Goal: Task Accomplishment & Management: Manage account settings

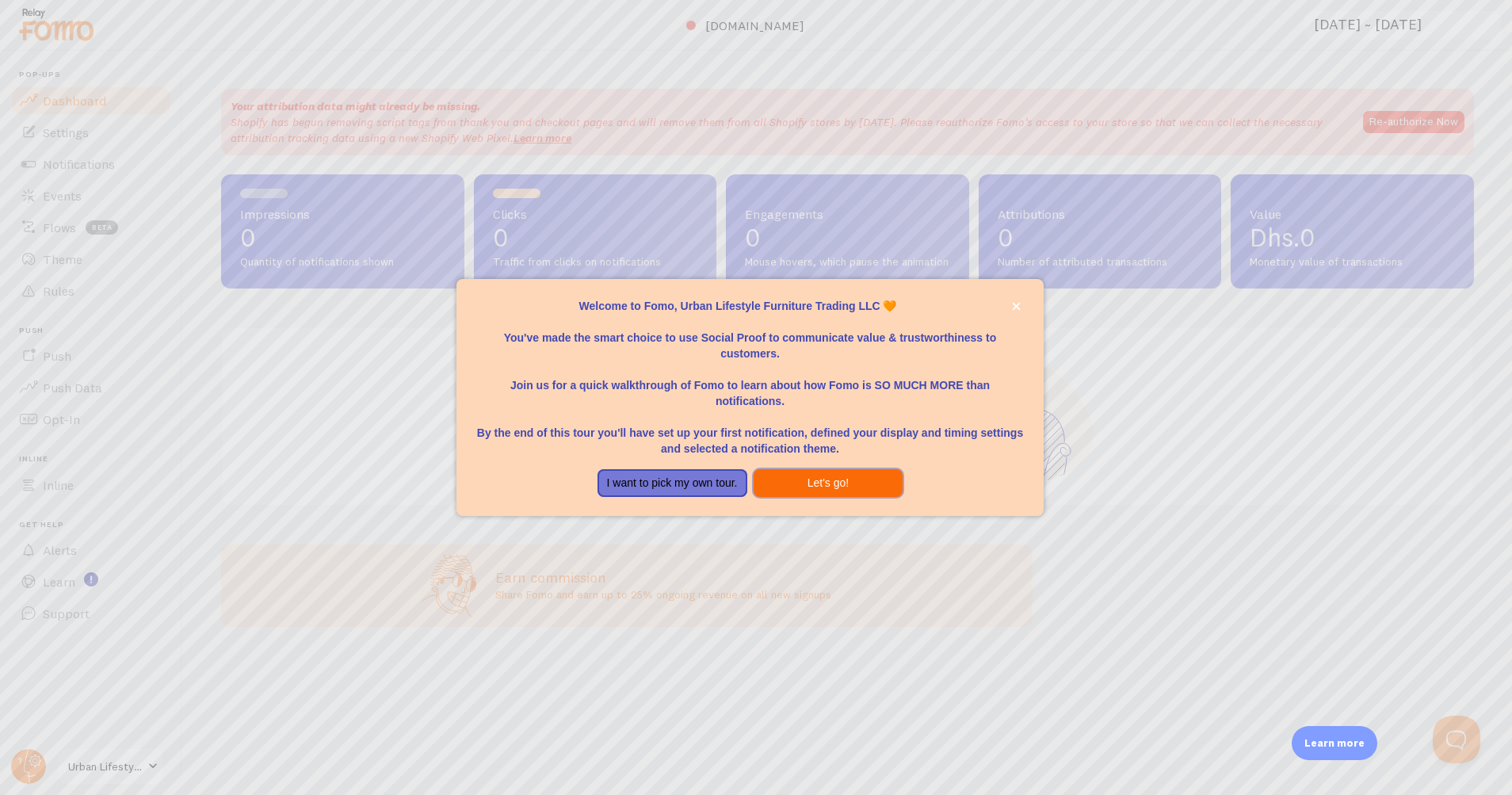
click at [876, 486] on button "Let's go!" at bounding box center [828, 483] width 150 height 28
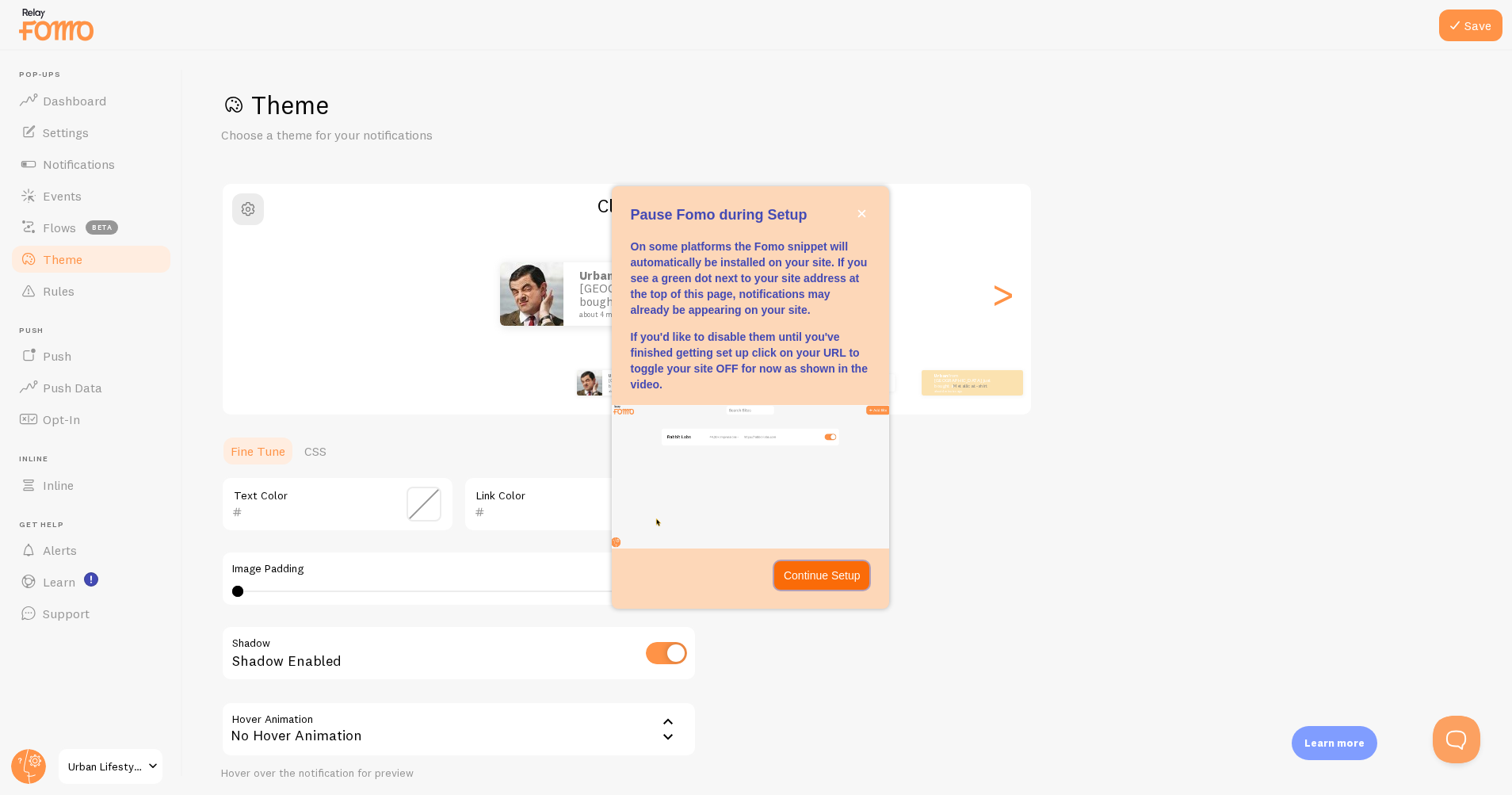
click at [845, 583] on button "Continue Setup" at bounding box center [821, 575] width 95 height 28
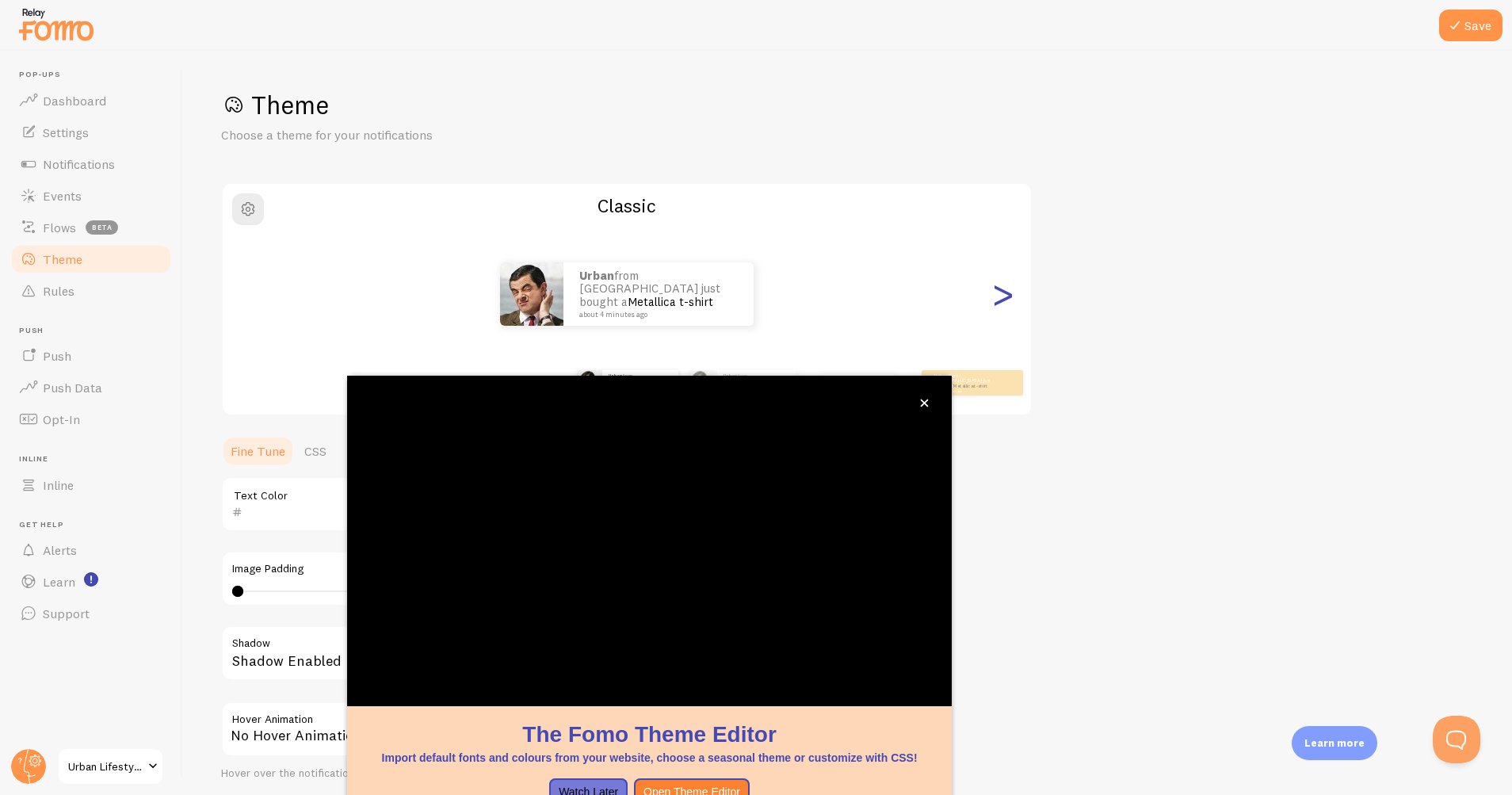
scroll to position [28, 0]
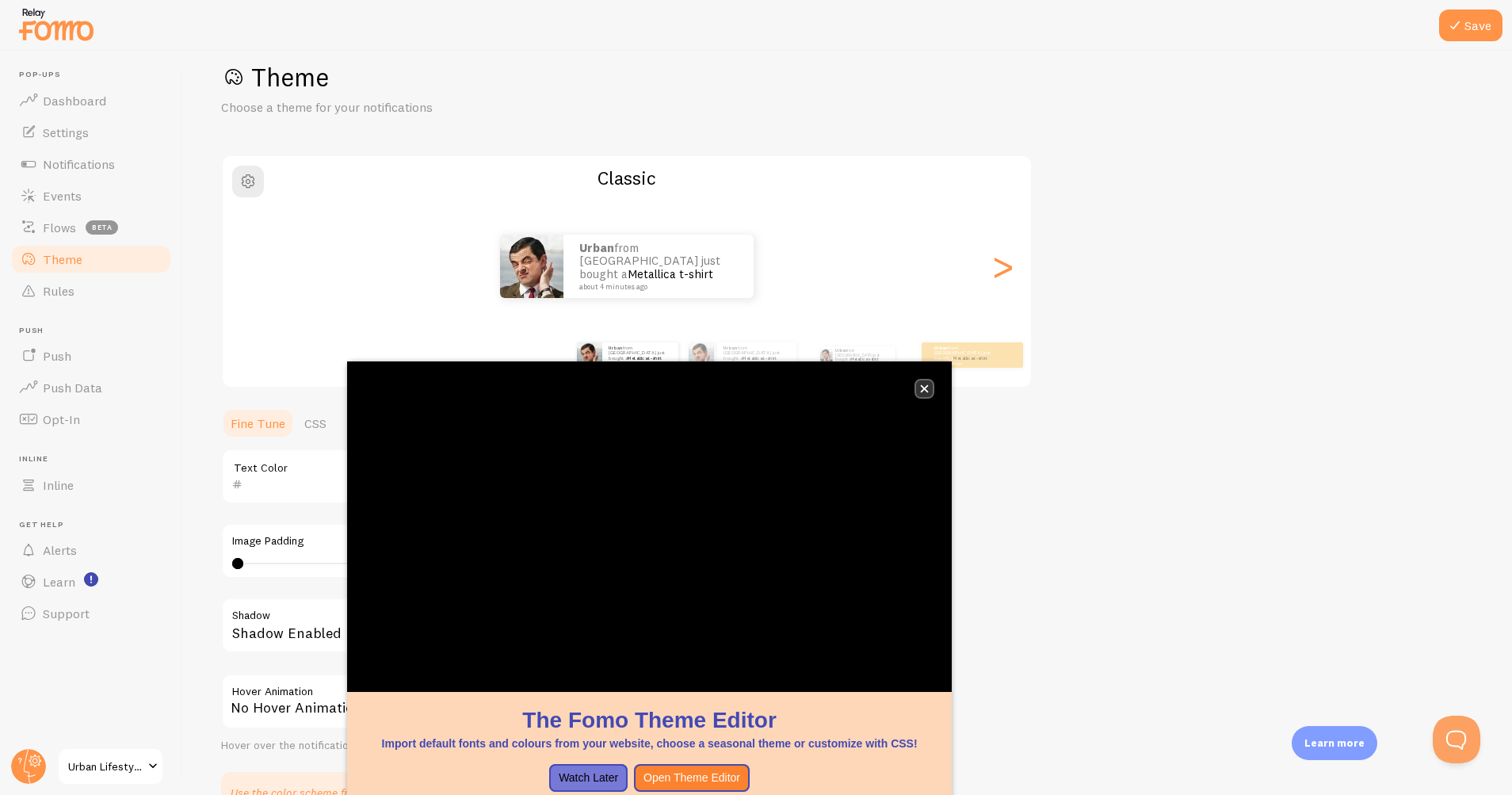
click at [925, 388] on icon "close," at bounding box center [925, 389] width 9 height 9
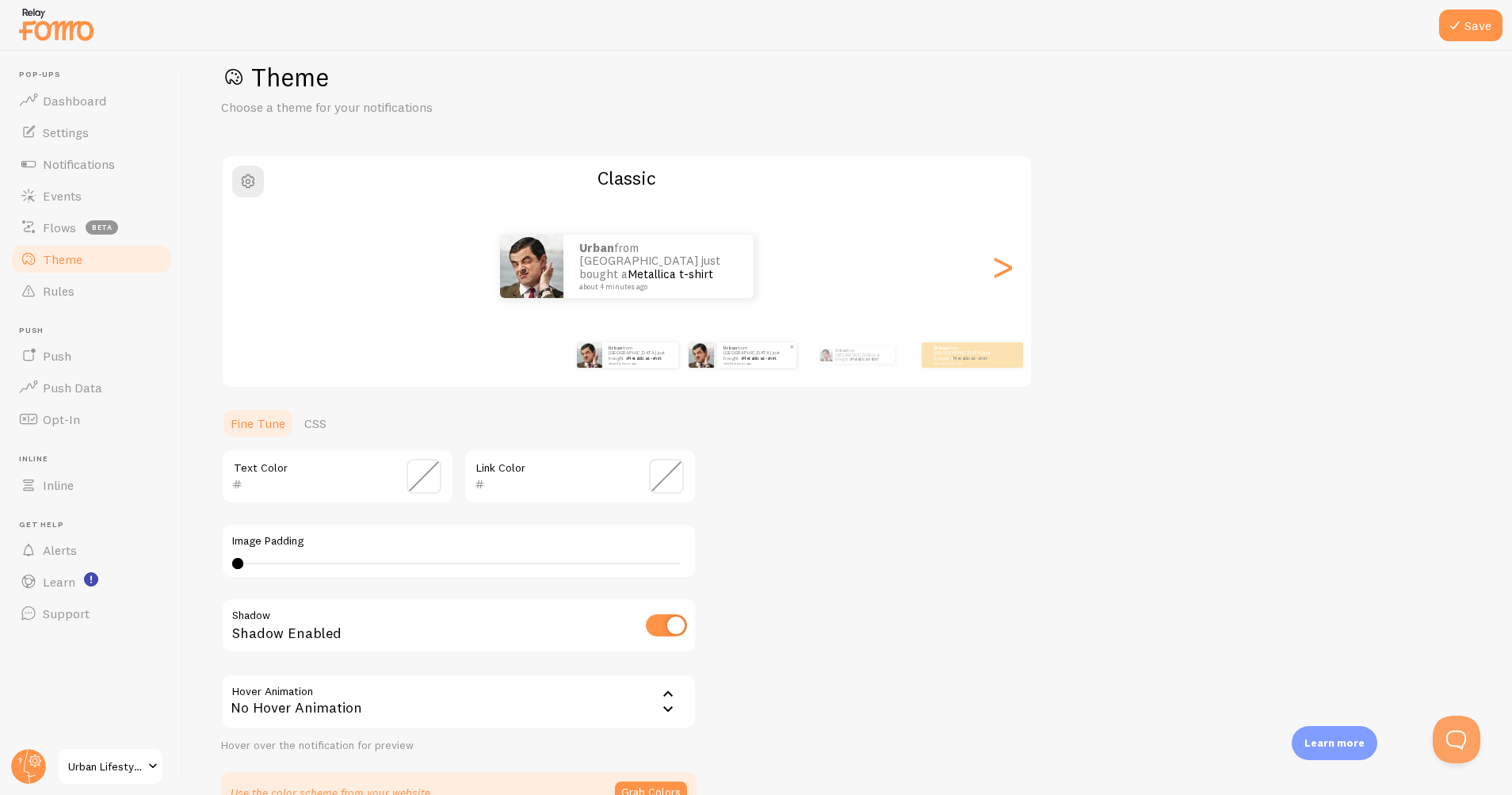
click at [721, 355] on div "Urban from [GEOGRAPHIC_DATA] just bought a Metallica t-shirt about 4 minutes ago" at bounding box center [757, 354] width 79 height 25
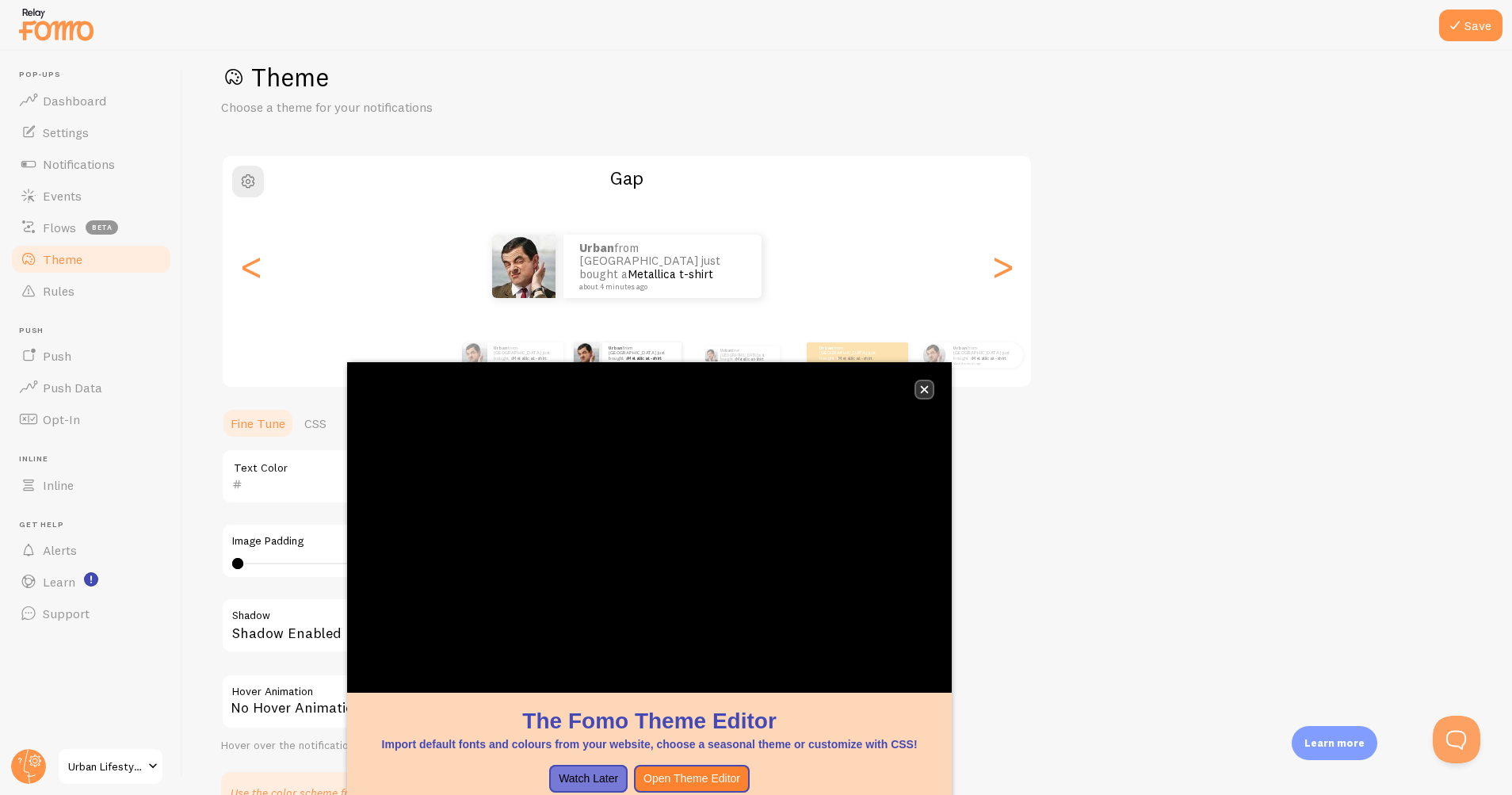
click at [922, 384] on button "close," at bounding box center [924, 389] width 16 height 16
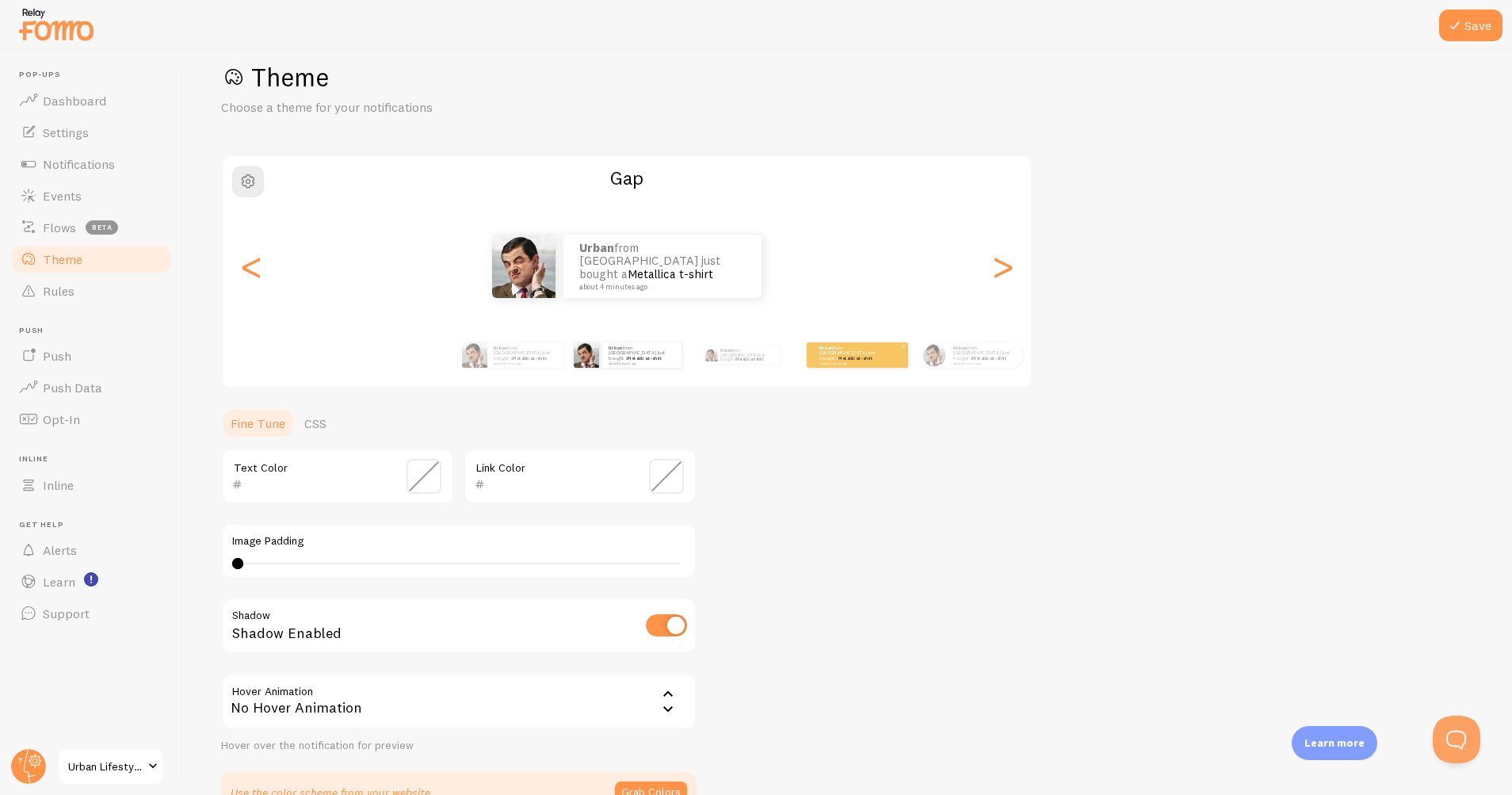
click at [845, 356] on link "Metallica t-shirt" at bounding box center [856, 358] width 34 height 6
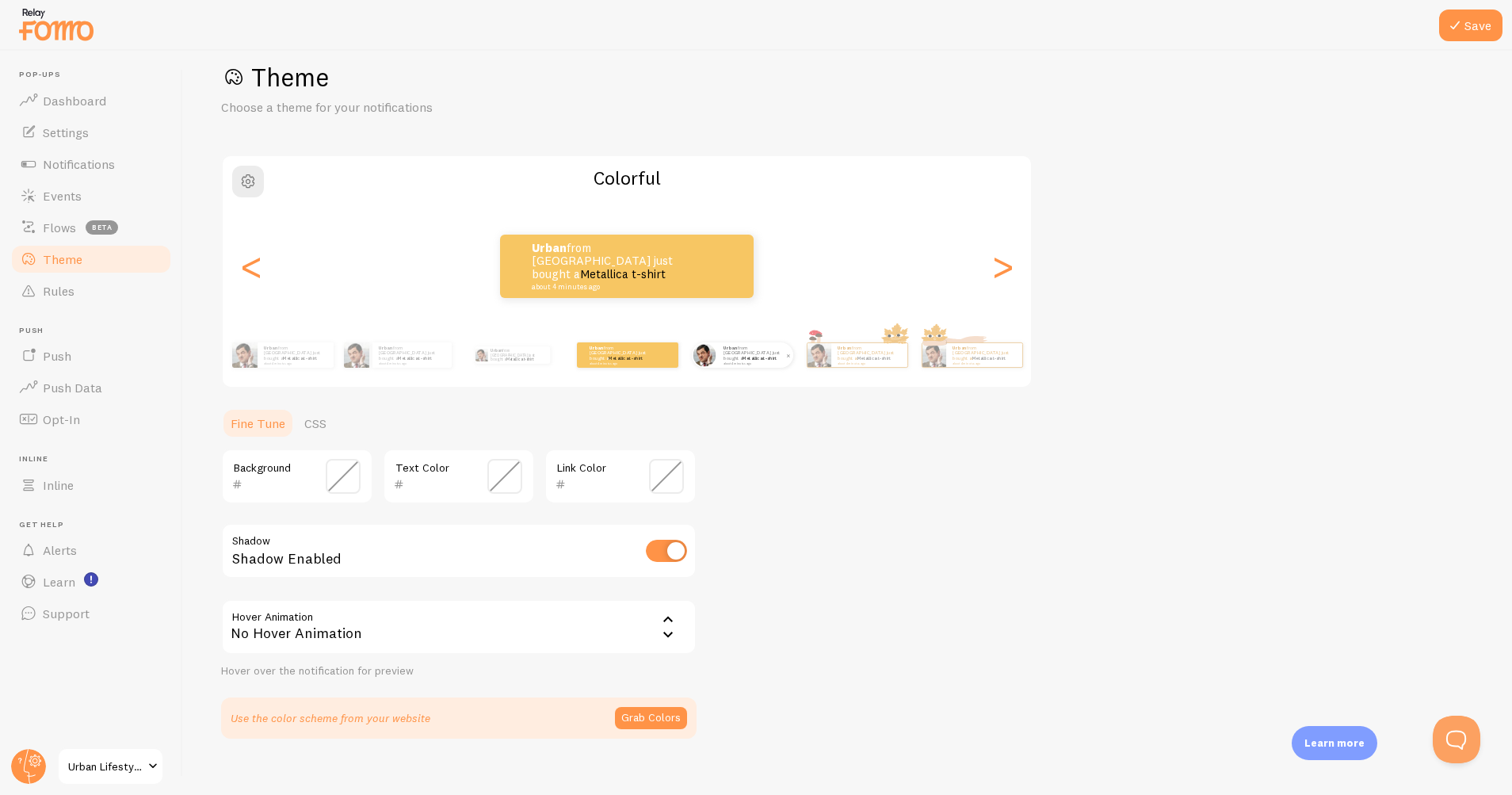
click at [706, 367] on div at bounding box center [704, 354] width 25 height 25
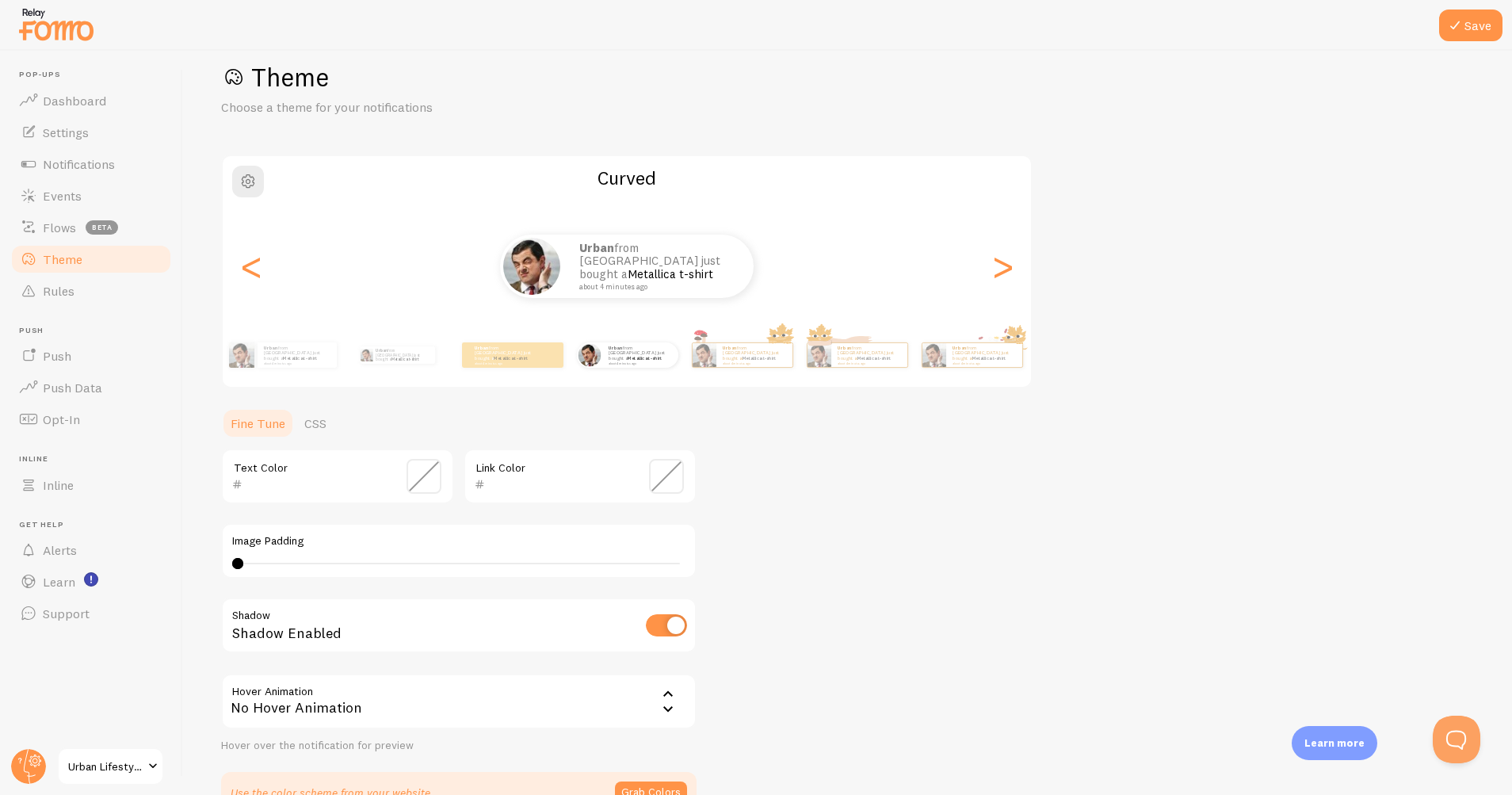
click at [1468, 25] on button "Save" at bounding box center [1471, 25] width 64 height 32
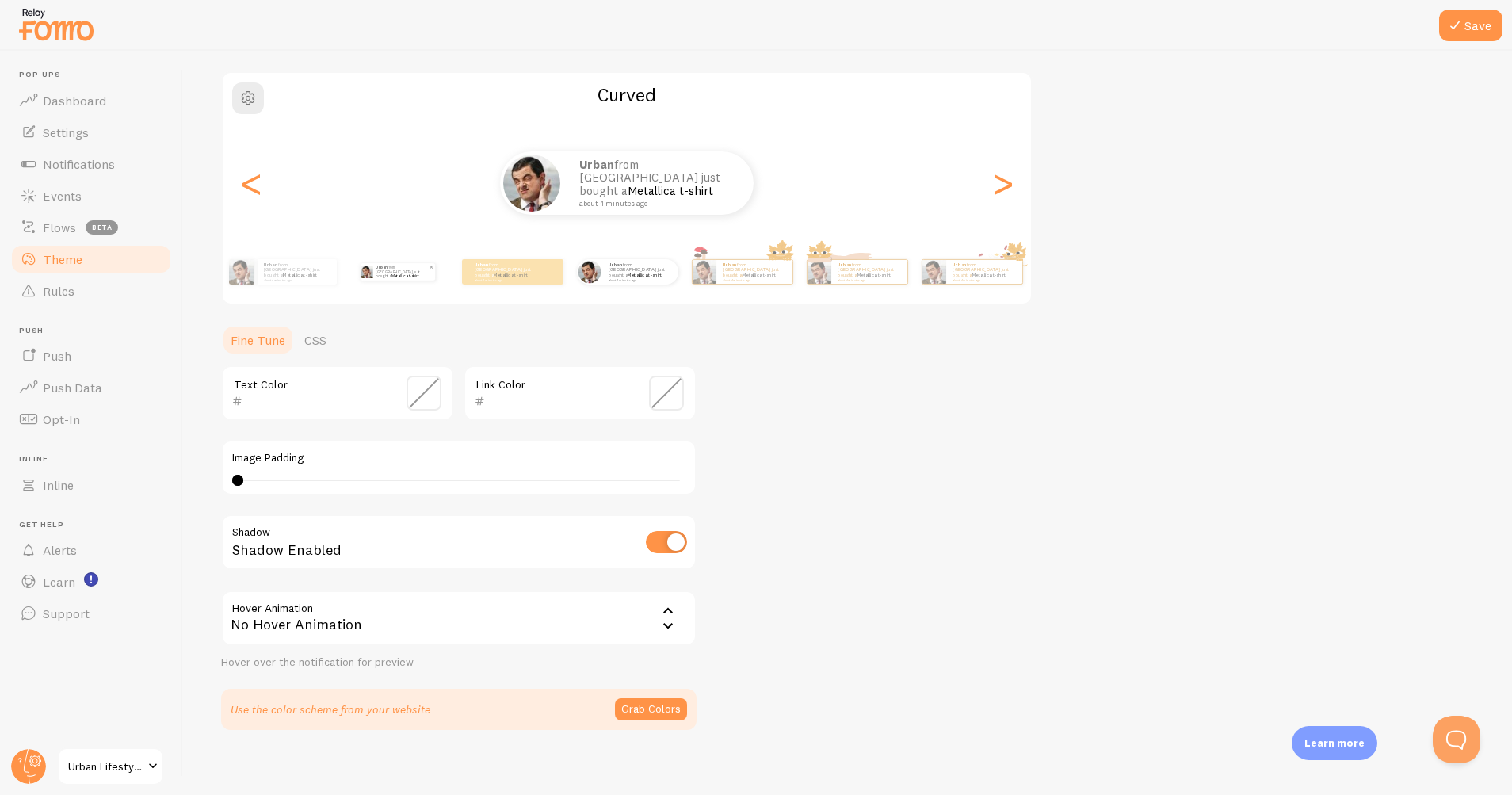
scroll to position [122, 0]
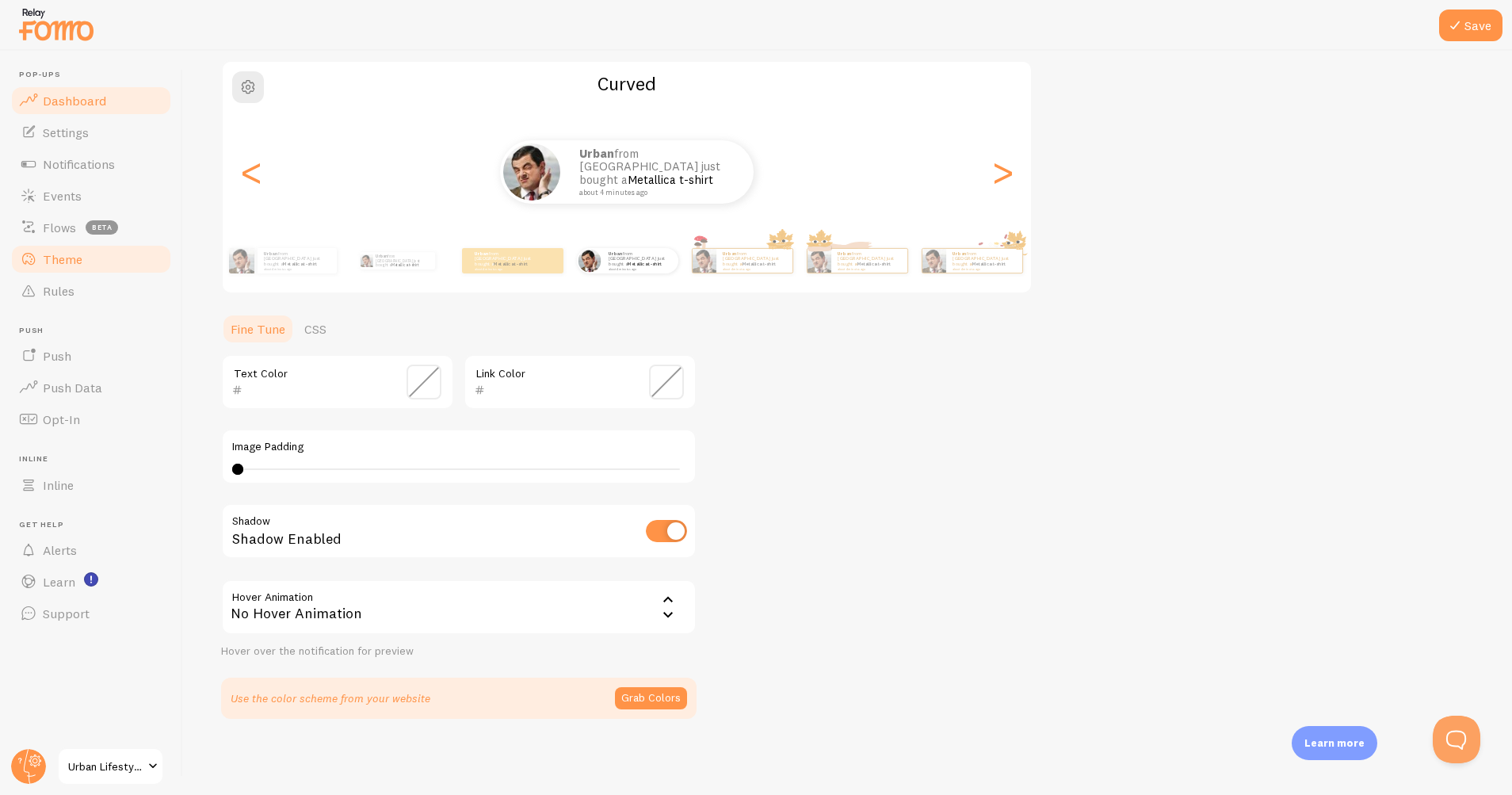
click at [97, 100] on span "Dashboard" at bounding box center [75, 101] width 64 height 15
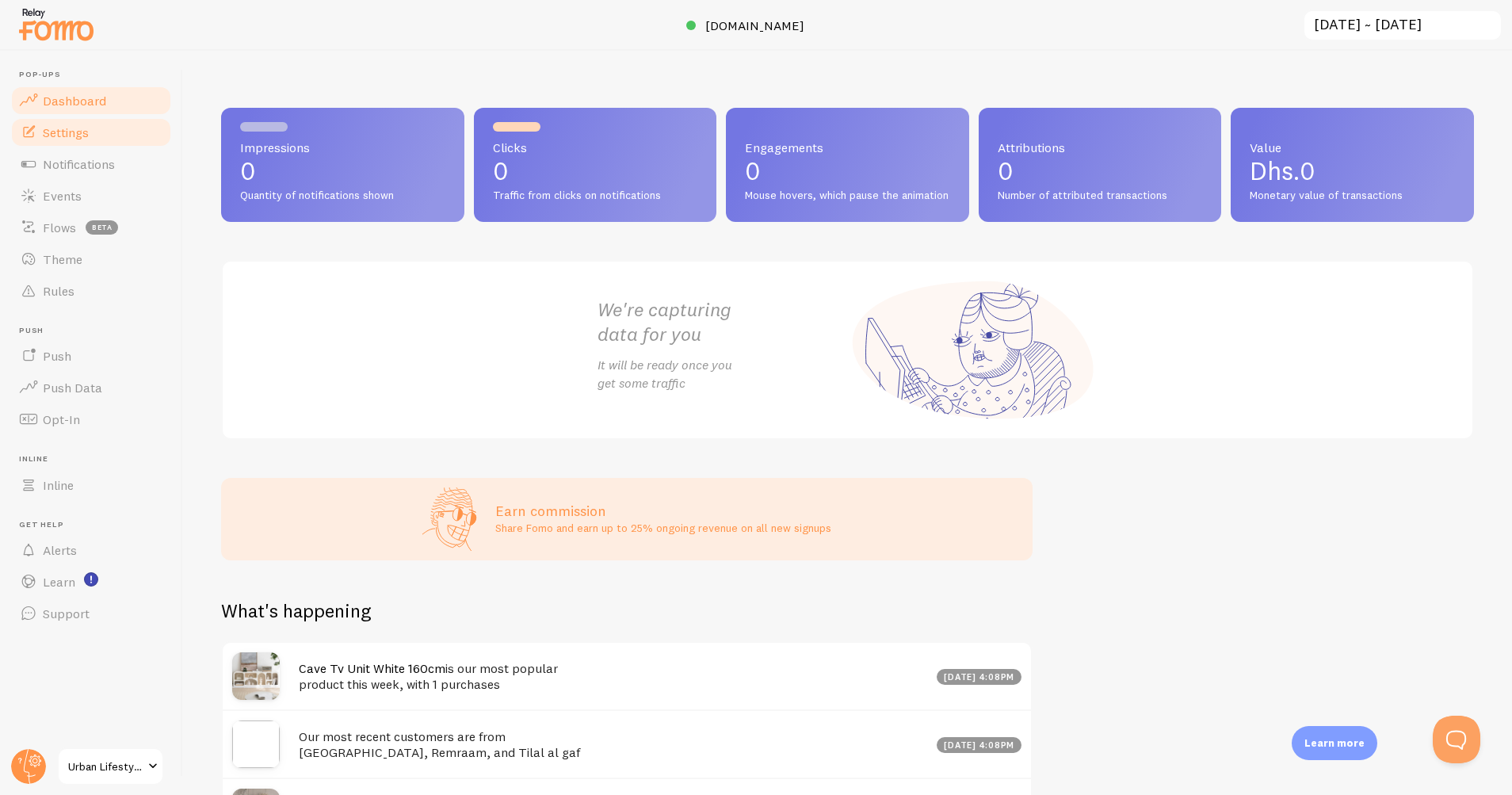
click at [73, 128] on span "Settings" at bounding box center [65, 132] width 46 height 15
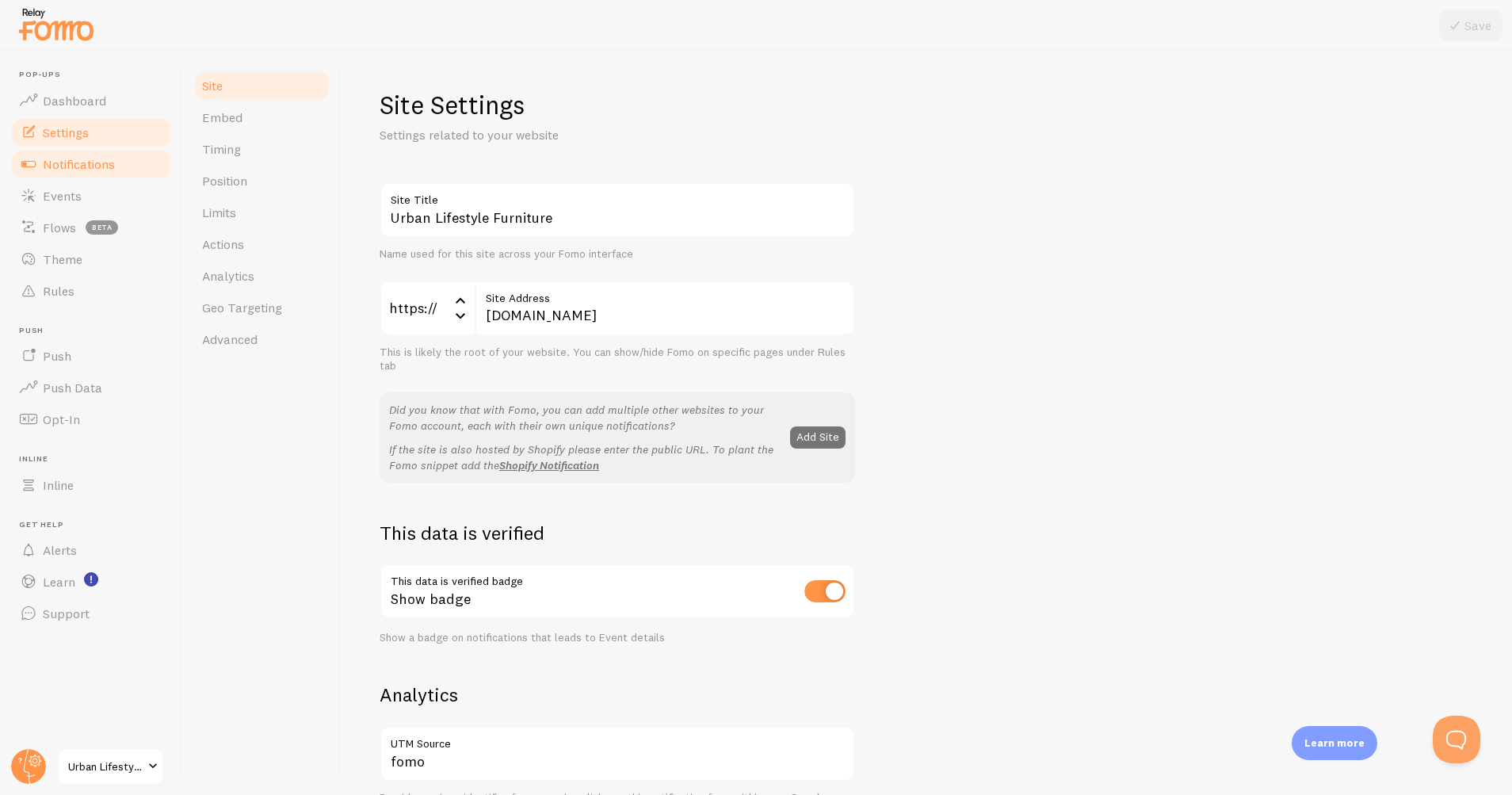
click at [76, 164] on span "Notifications" at bounding box center [79, 163] width 72 height 15
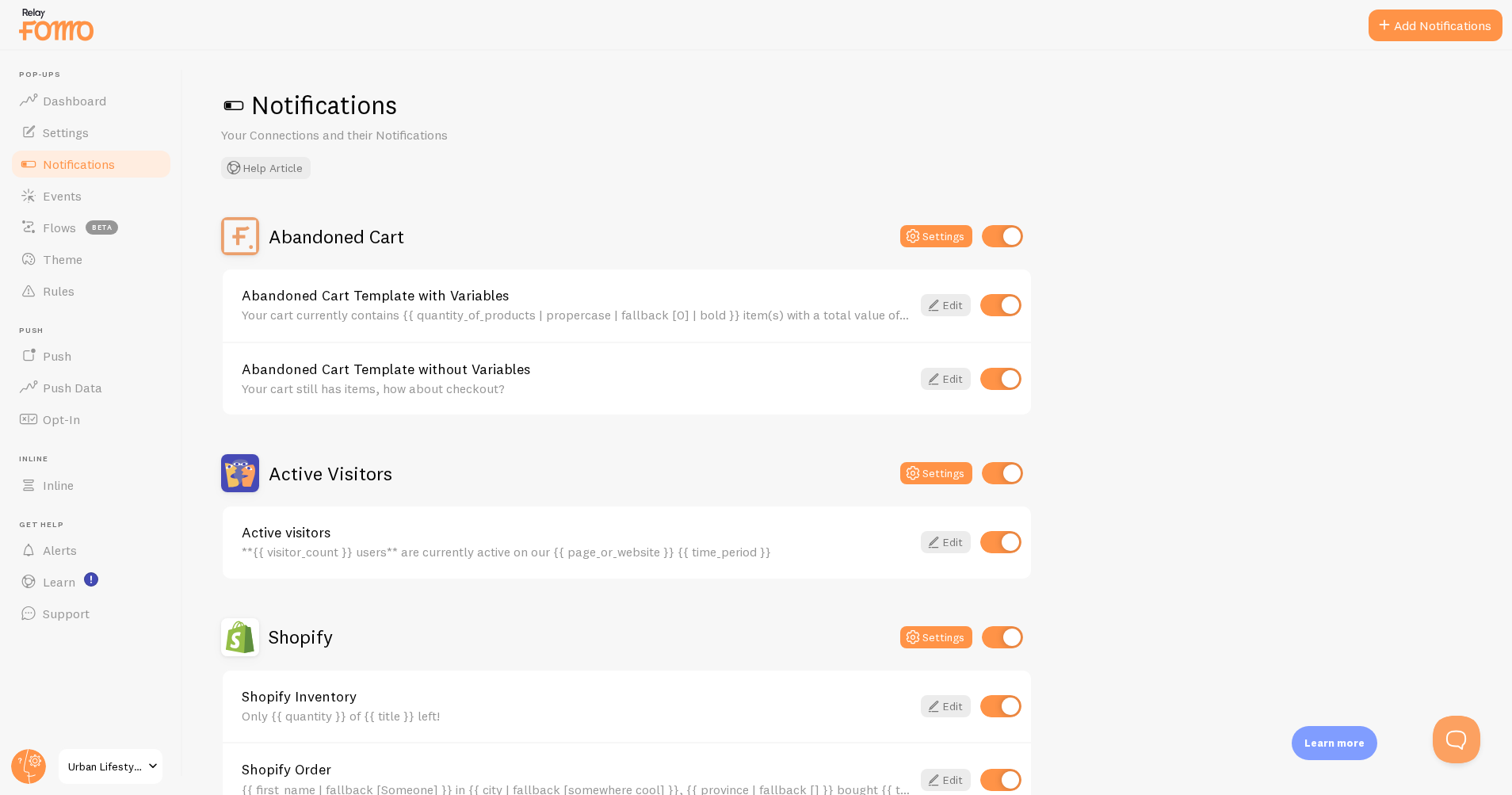
click at [1010, 306] on input "checkbox" at bounding box center [1001, 305] width 41 height 22
checkbox input "false"
click at [998, 380] on input "checkbox" at bounding box center [1001, 379] width 41 height 22
checkbox input "false"
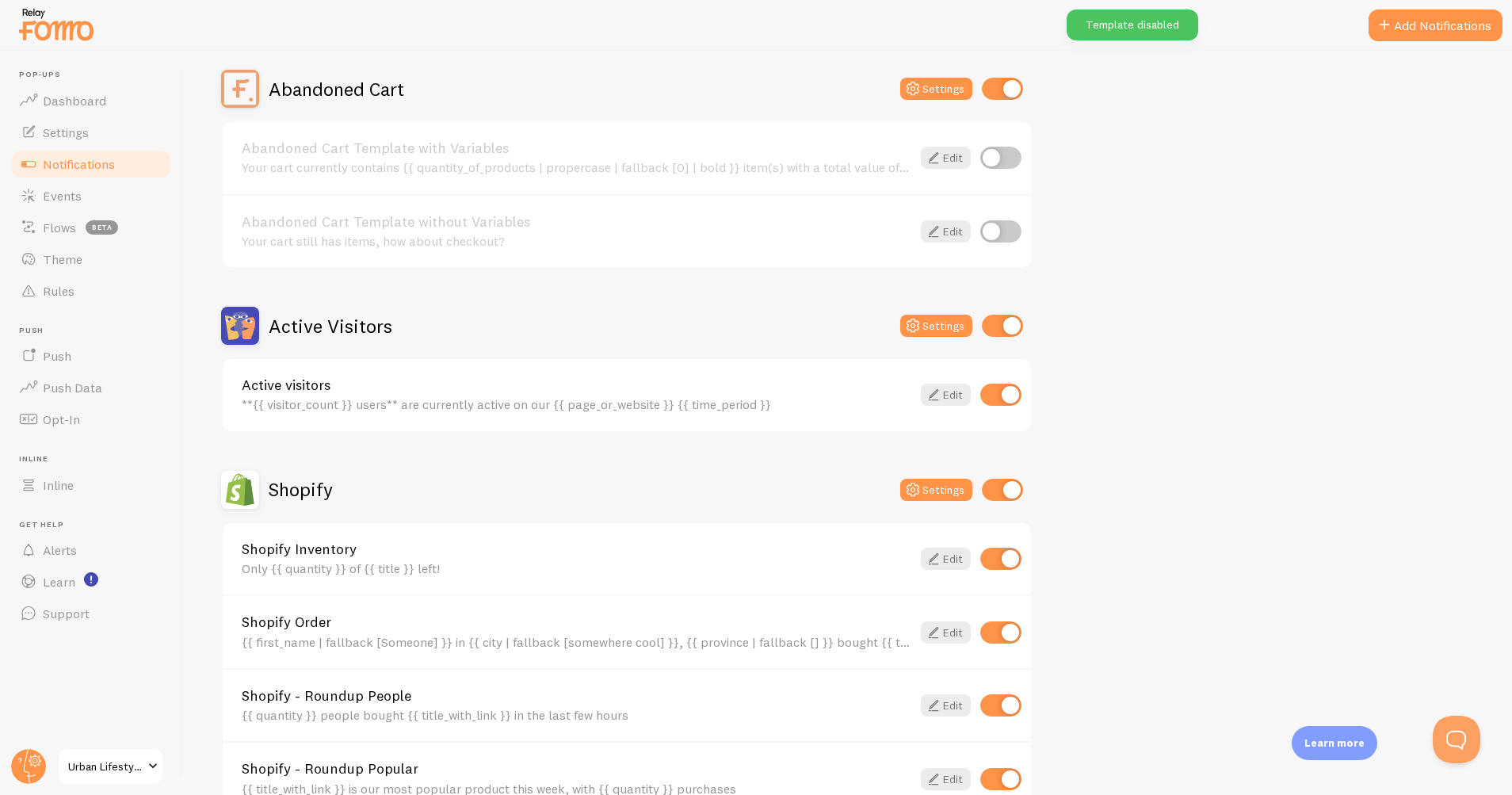
scroll to position [154, 0]
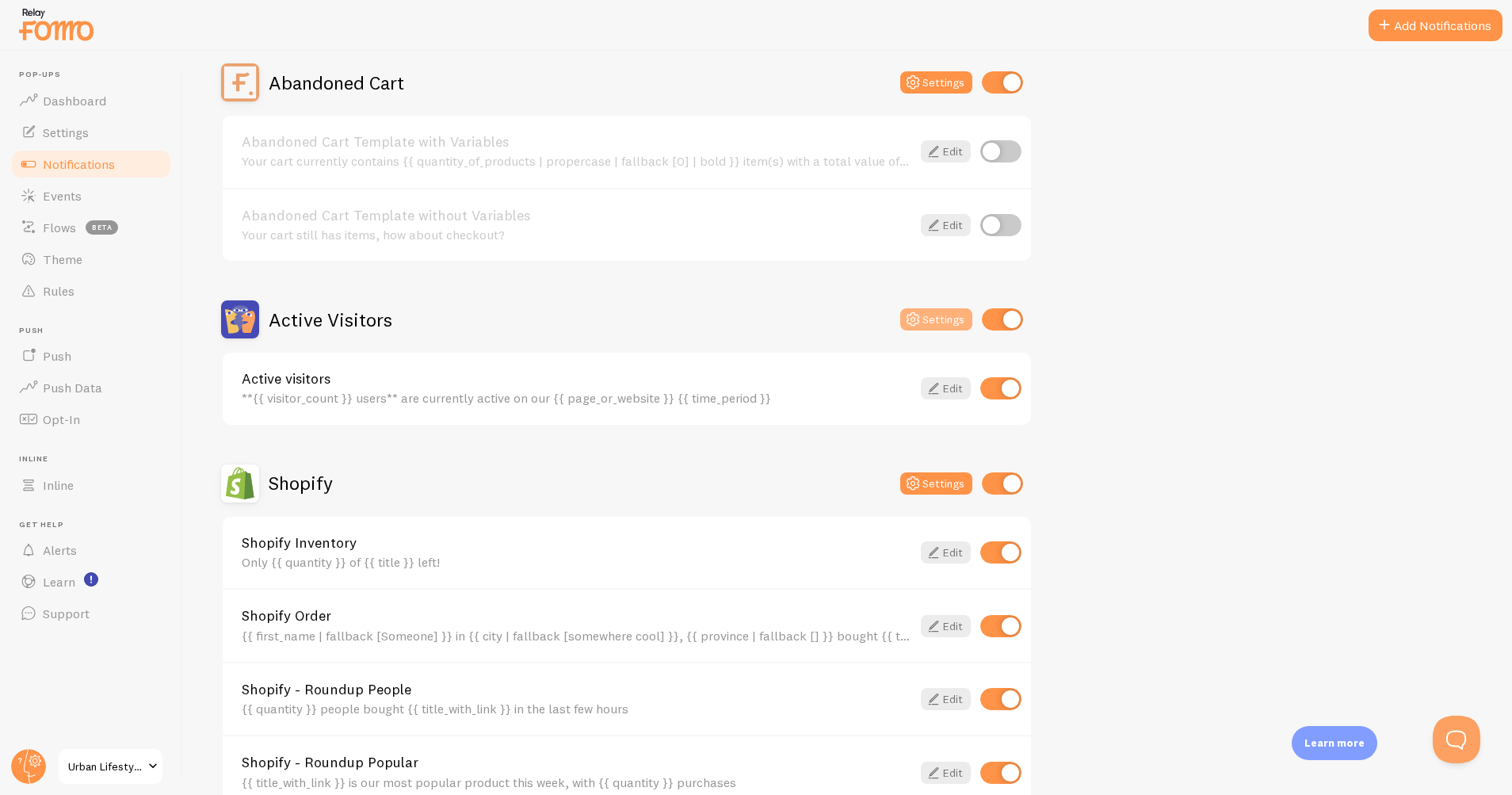
click at [931, 320] on button "Settings" at bounding box center [937, 319] width 72 height 22
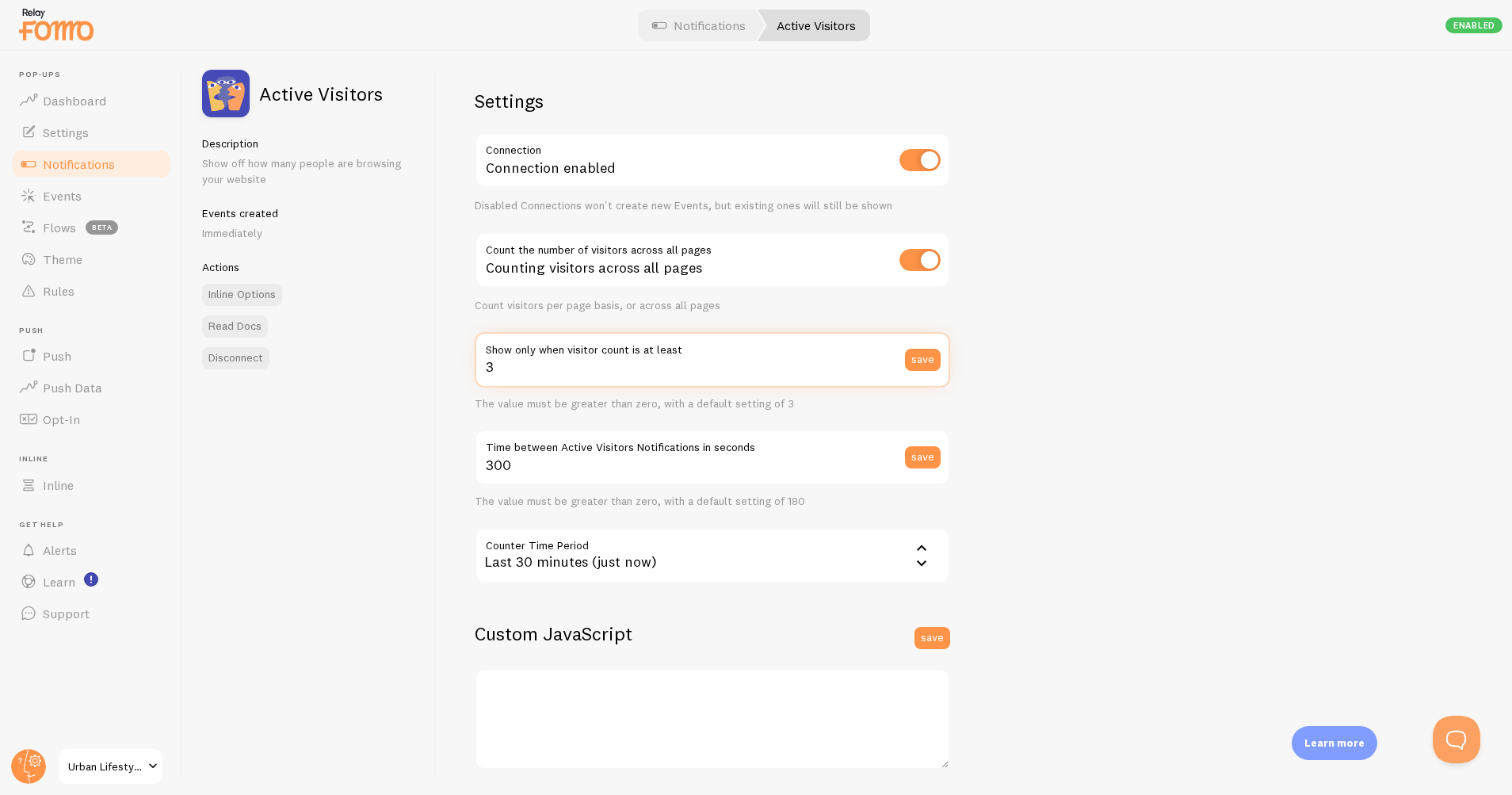
click at [507, 368] on input "3" at bounding box center [712, 360] width 476 height 55
type input "2"
click at [1230, 237] on div "Settings Connection Connection enabled Disabled Connections won't create new Ev…" at bounding box center [974, 422] width 1075 height 744
click at [924, 361] on button "save" at bounding box center [922, 360] width 35 height 22
click at [911, 564] on div "Last 30 minutes (just now)" at bounding box center [712, 556] width 476 height 55
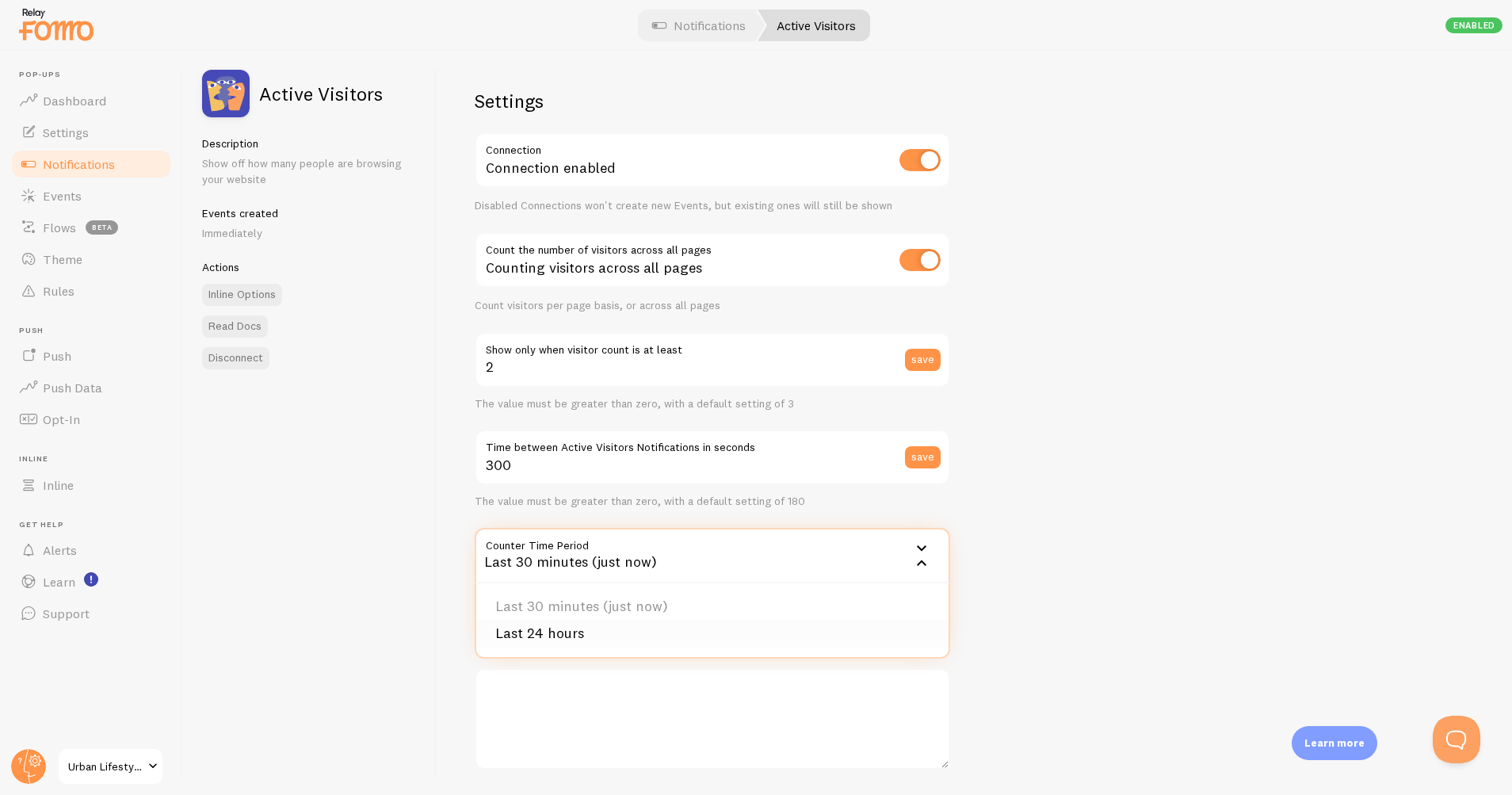
click at [597, 630] on li "Last 24 hours" at bounding box center [712, 633] width 472 height 28
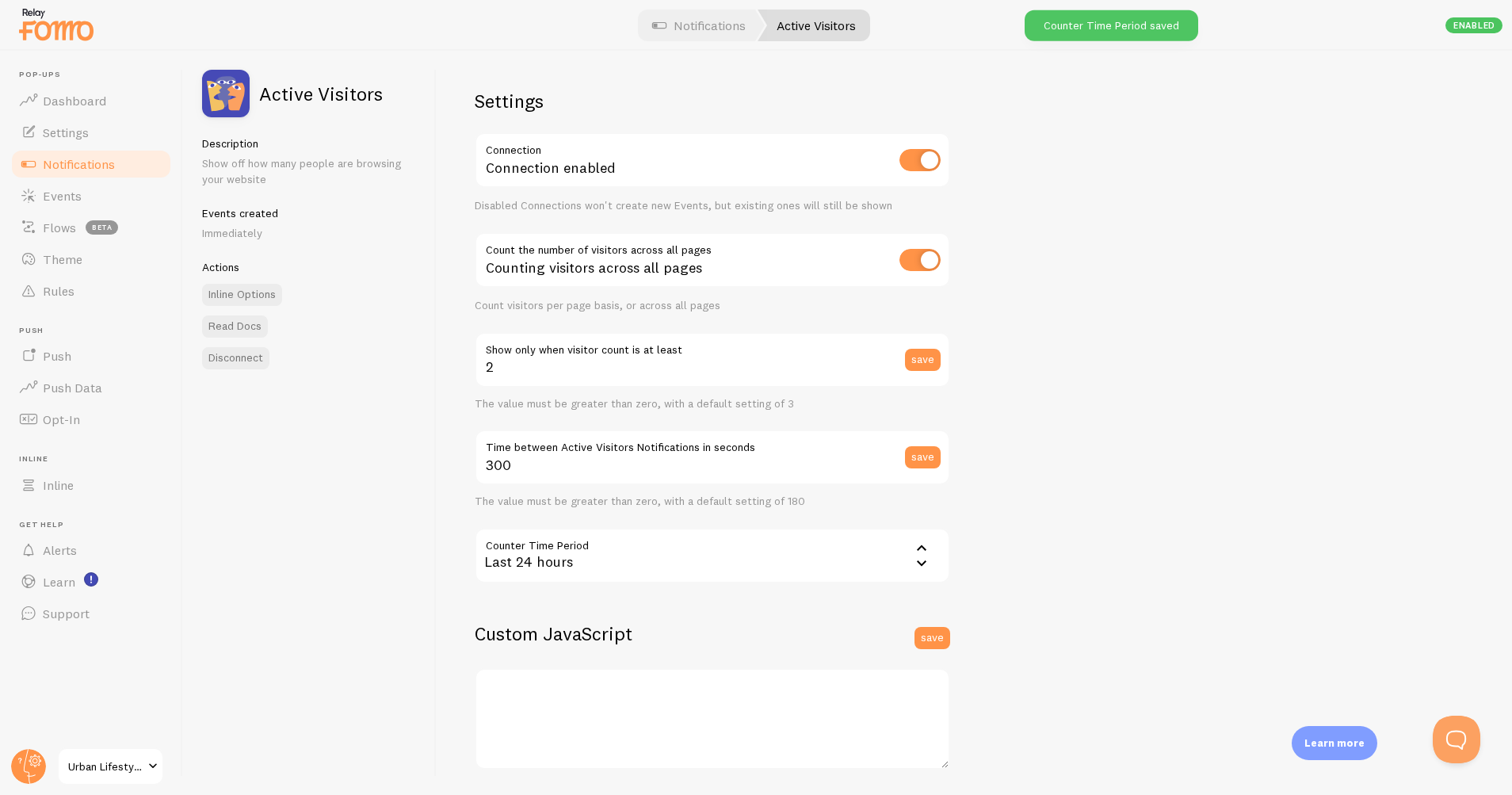
click at [1103, 513] on div "Settings Connection Connection enabled Disabled Connections won't create new Ev…" at bounding box center [974, 422] width 1075 height 744
click at [89, 194] on link "Events" at bounding box center [91, 195] width 163 height 32
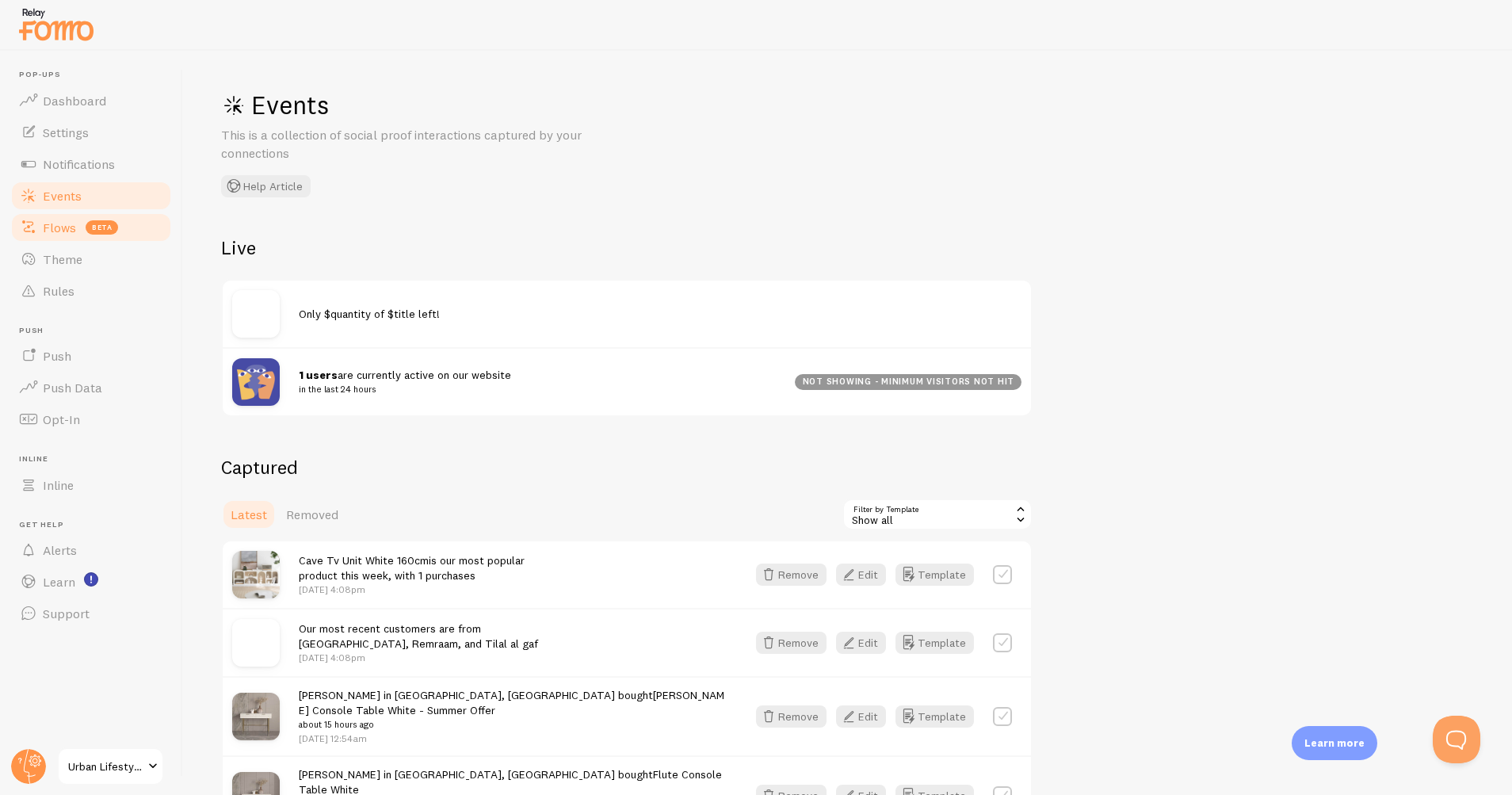
click at [76, 233] on link "Flows beta" at bounding box center [91, 227] width 163 height 32
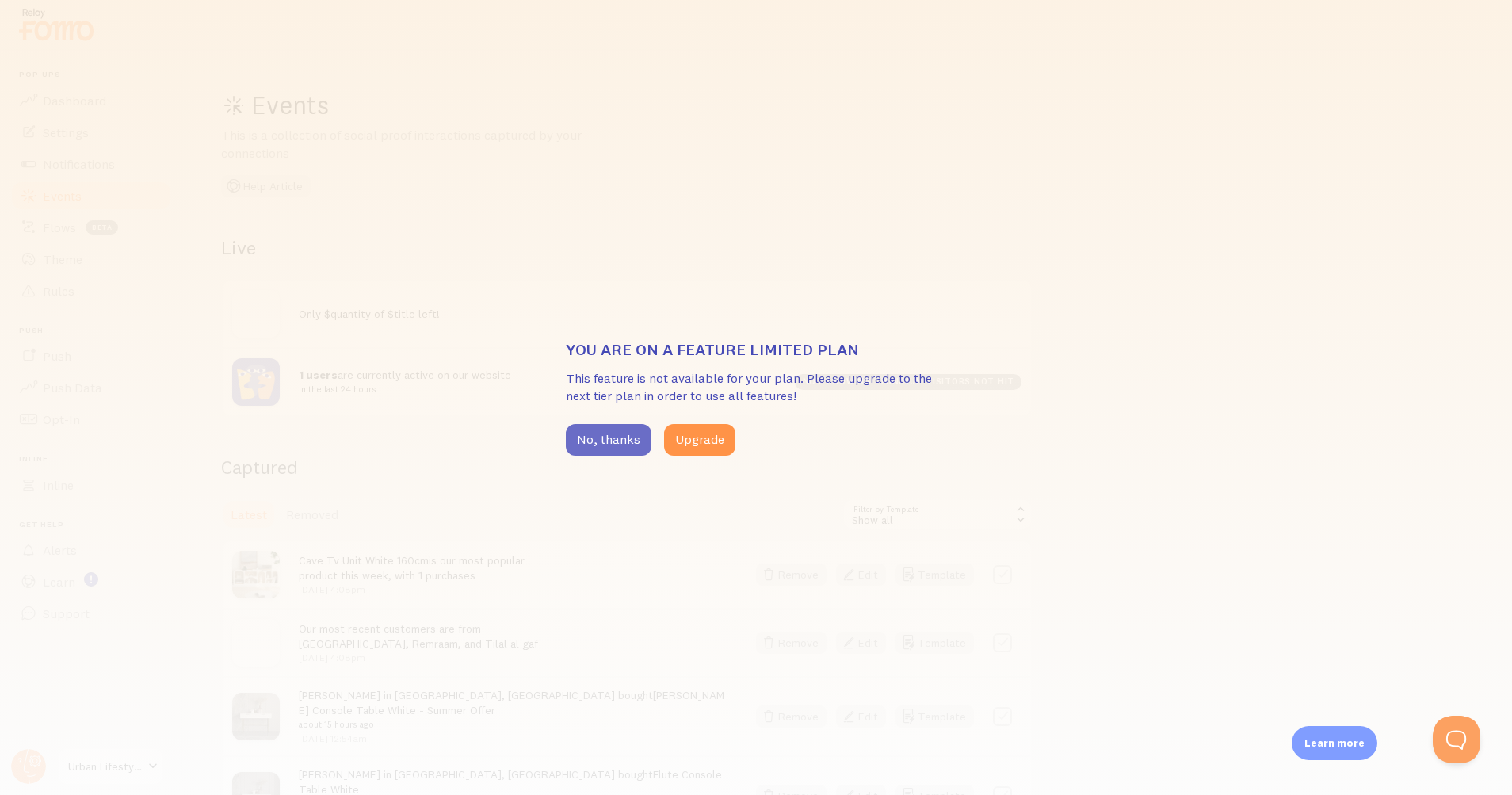
click at [578, 434] on button "No, thanks" at bounding box center [608, 440] width 85 height 32
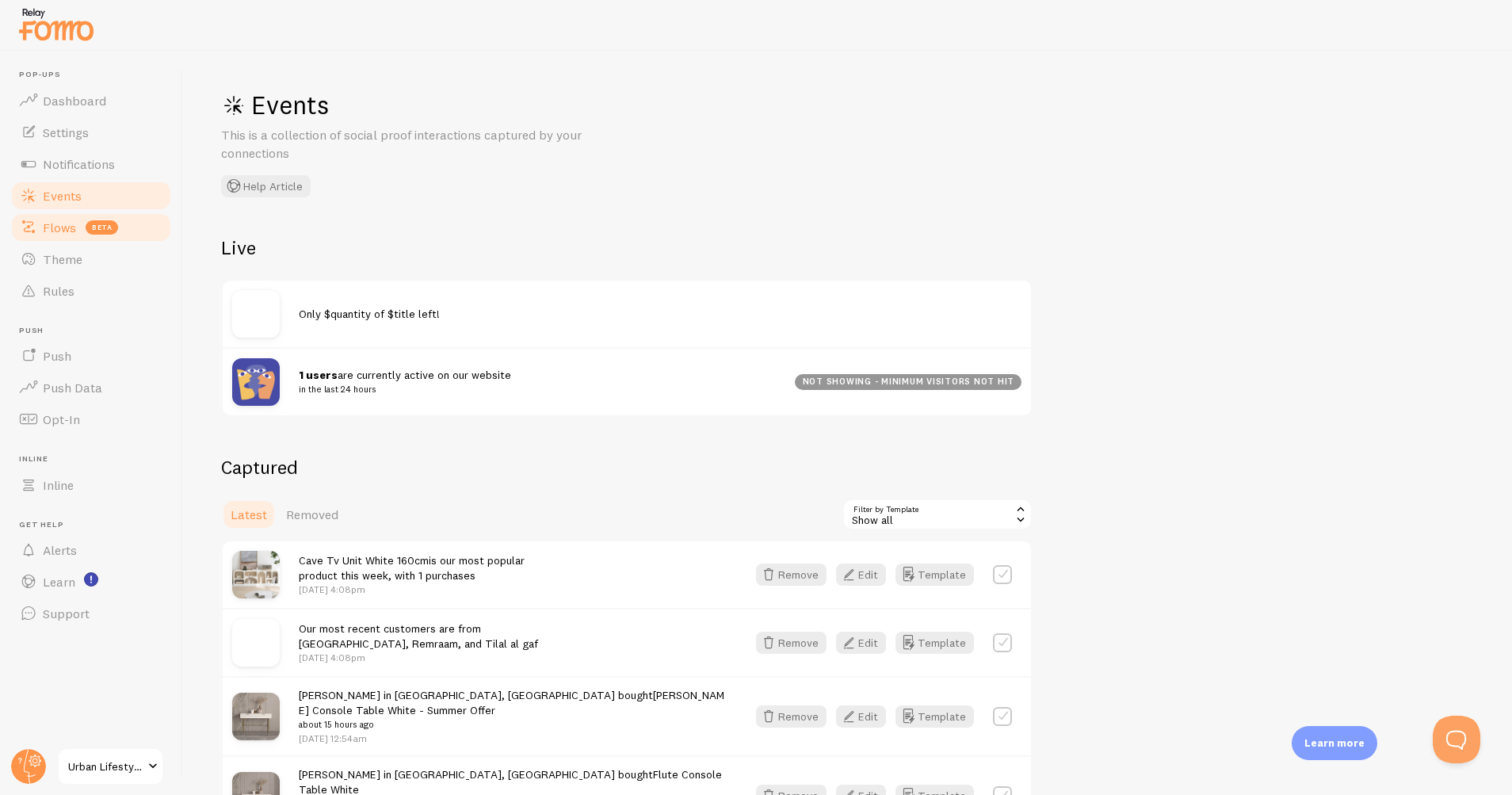
click at [65, 228] on span "Flows" at bounding box center [59, 227] width 34 height 15
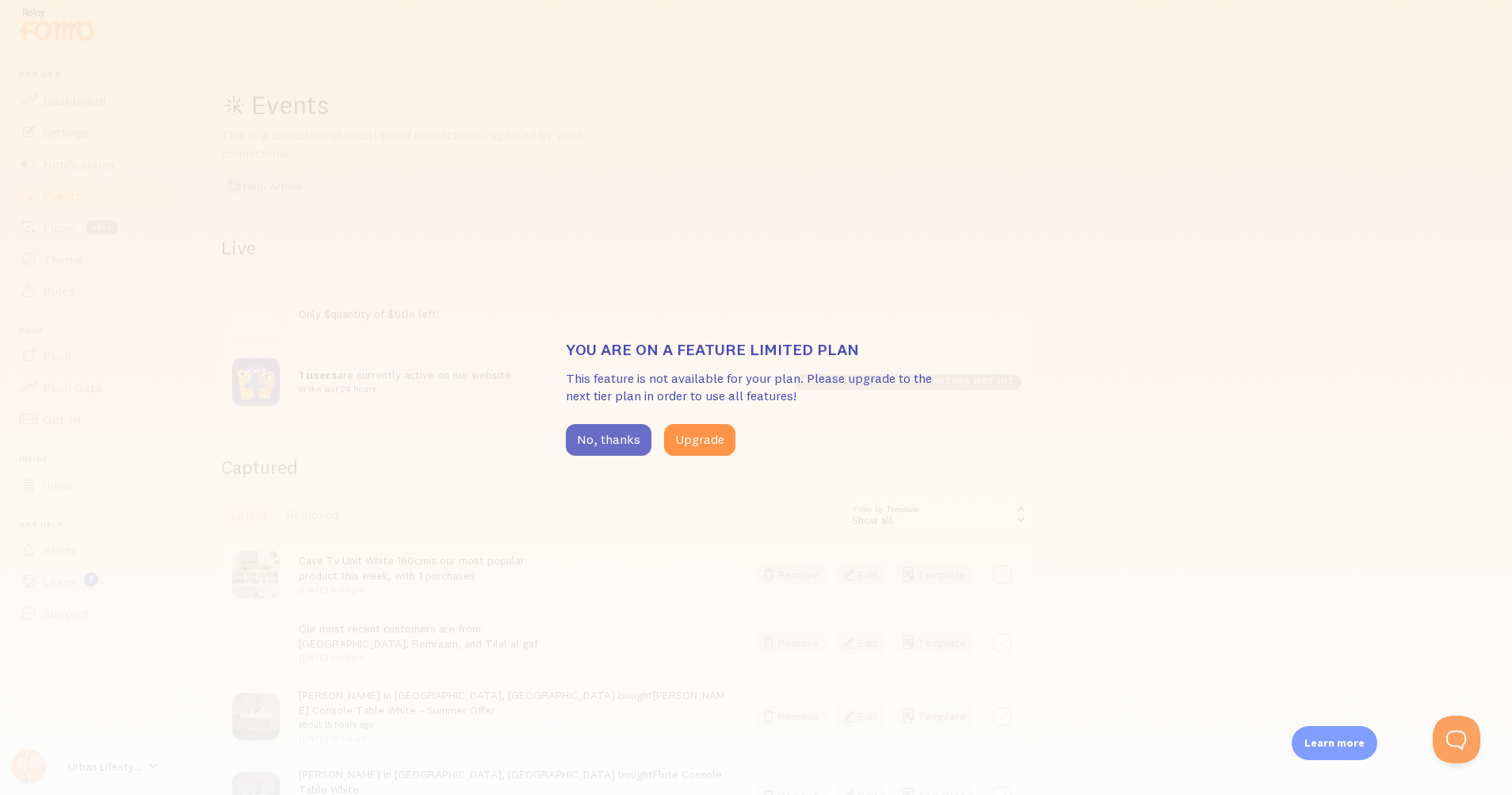
click at [617, 439] on button "No, thanks" at bounding box center [608, 440] width 85 height 32
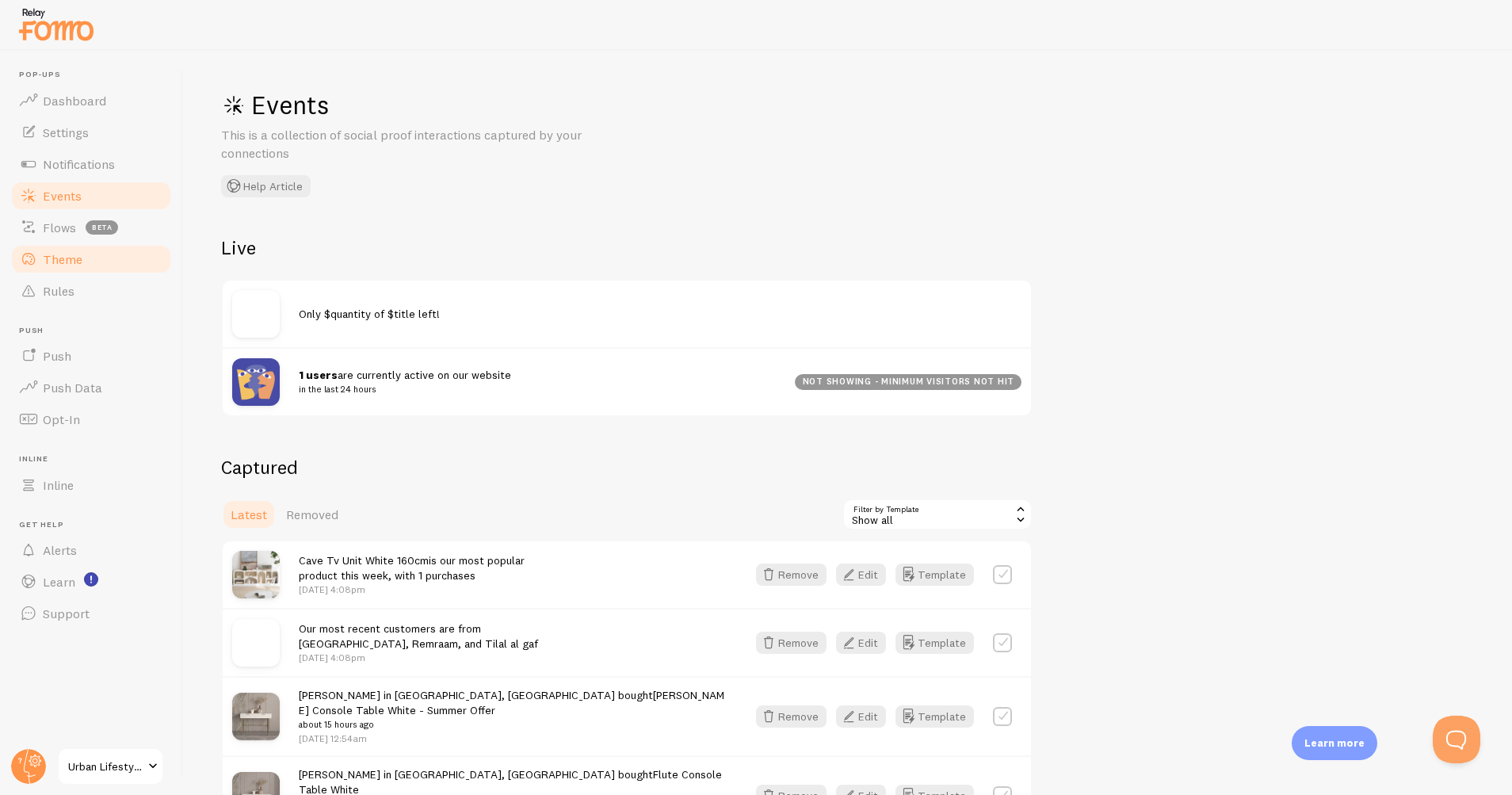
click at [63, 256] on span "Theme" at bounding box center [63, 259] width 40 height 15
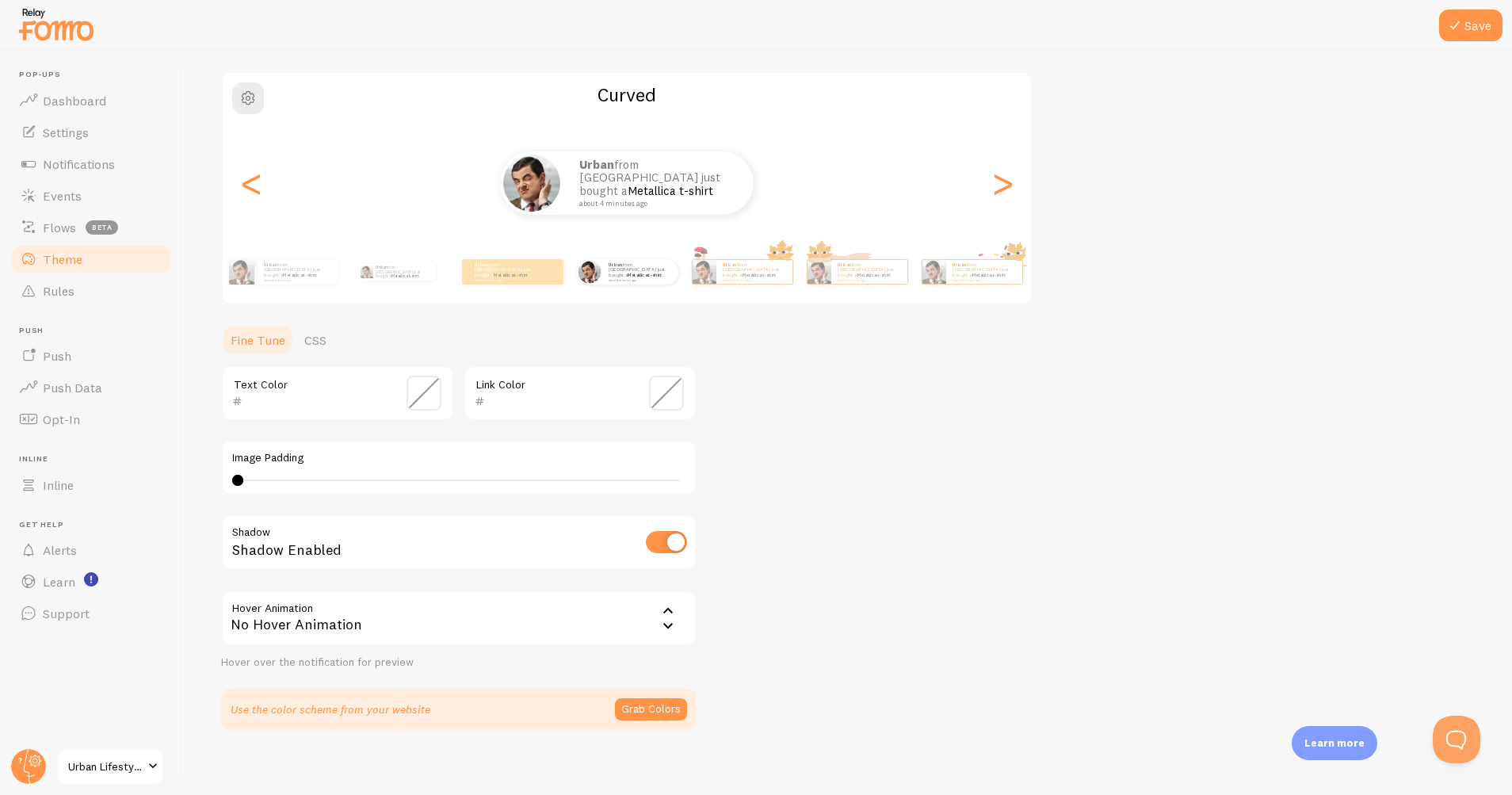
scroll to position [122, 0]
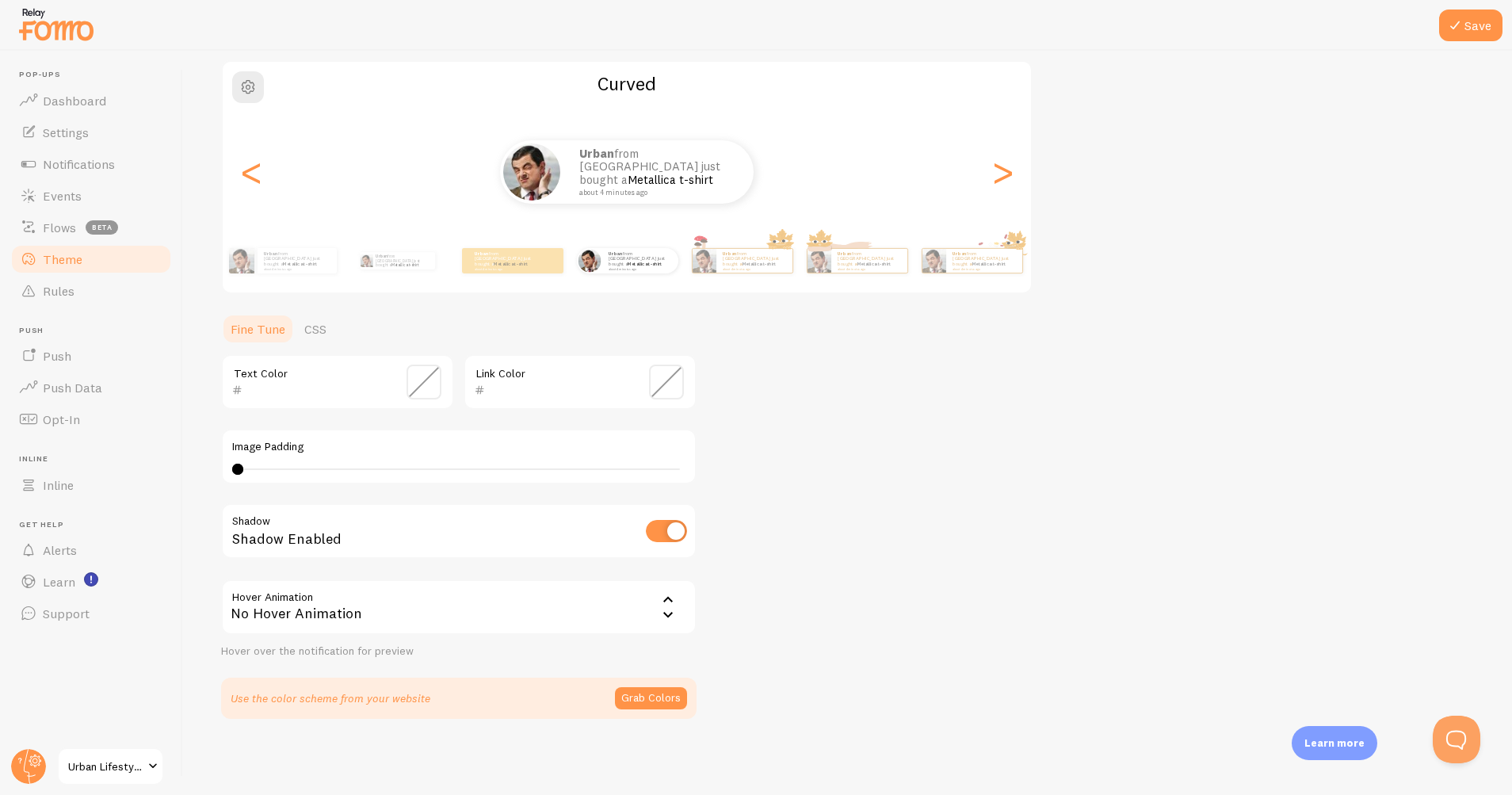
click at [661, 619] on icon at bounding box center [668, 615] width 19 height 19
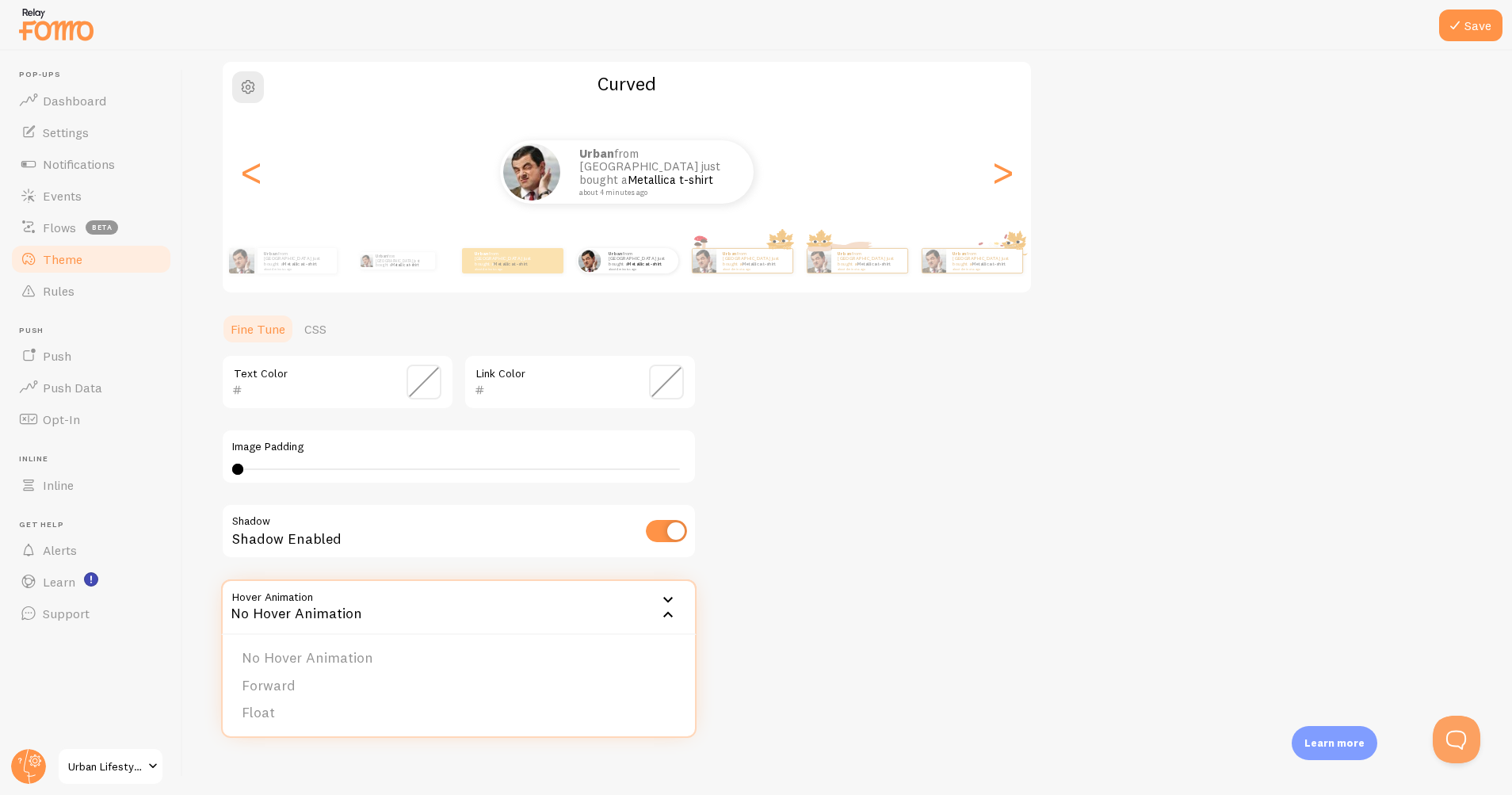
click at [784, 638] on div "Theme Choose a theme for your notifications Curved Urban from [GEOGRAPHIC_DATA]…" at bounding box center [847, 342] width 1253 height 752
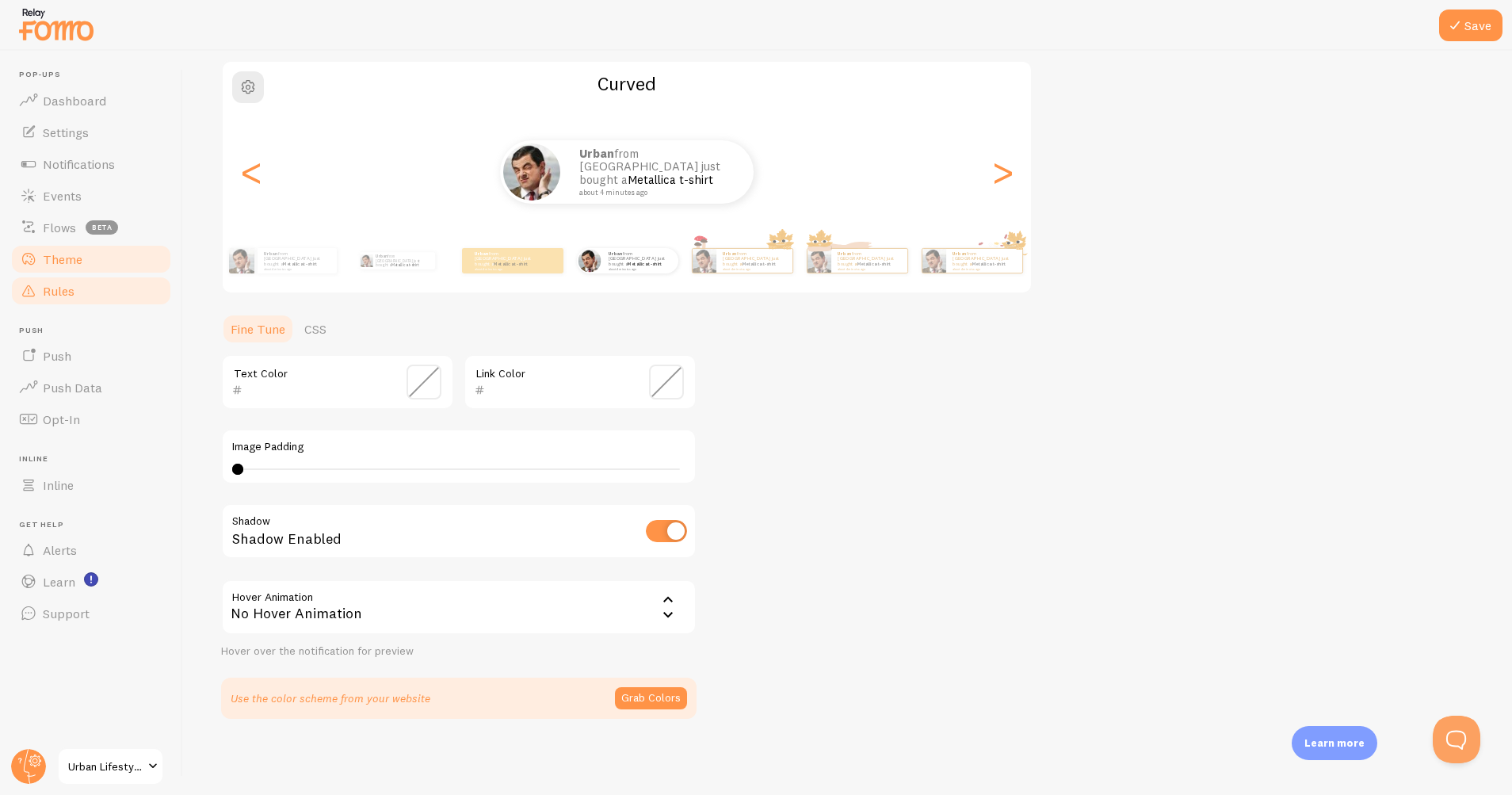
click at [76, 285] on link "Rules" at bounding box center [91, 291] width 163 height 32
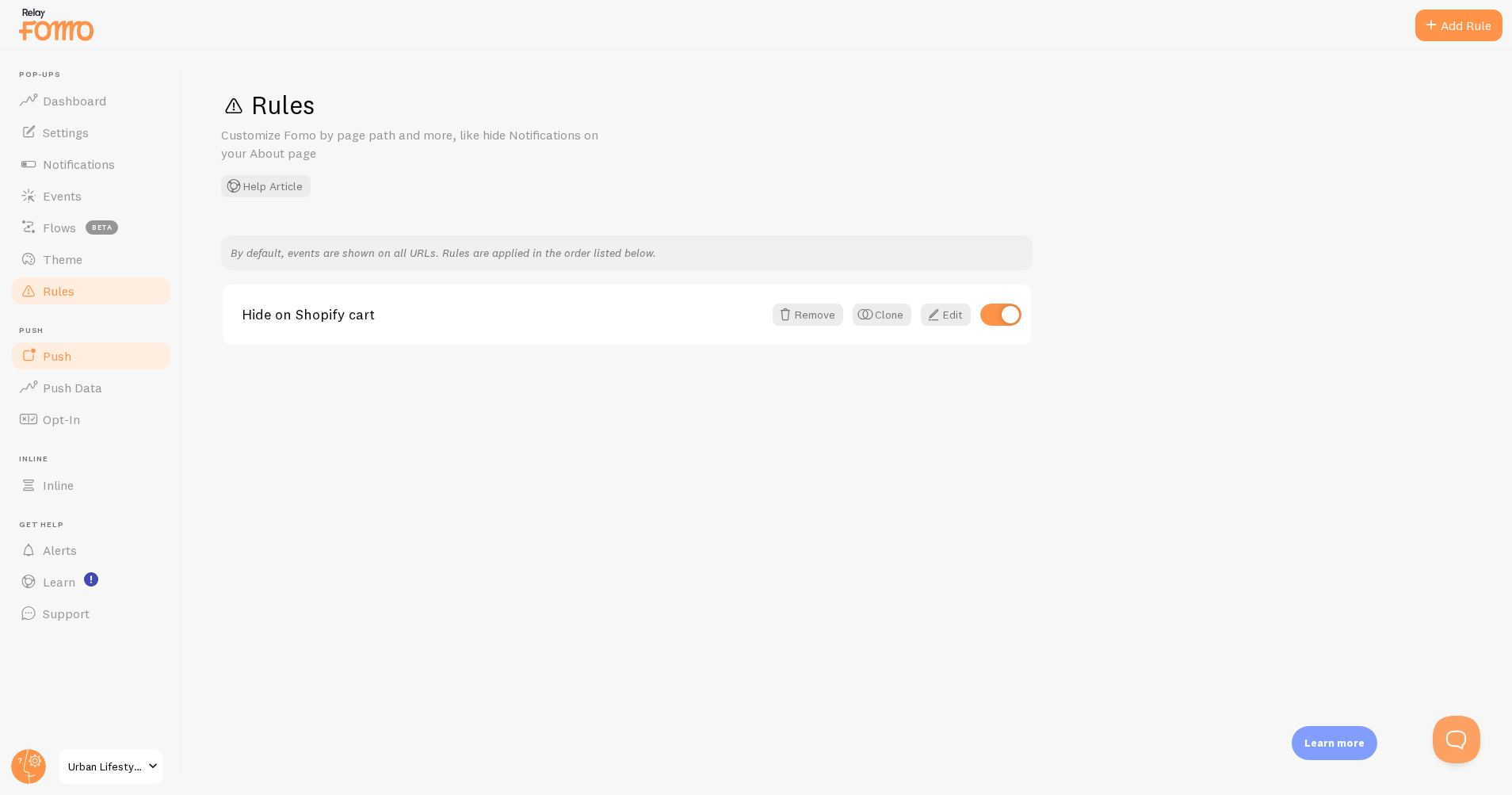
click at [65, 353] on span "Push" at bounding box center [57, 355] width 28 height 15
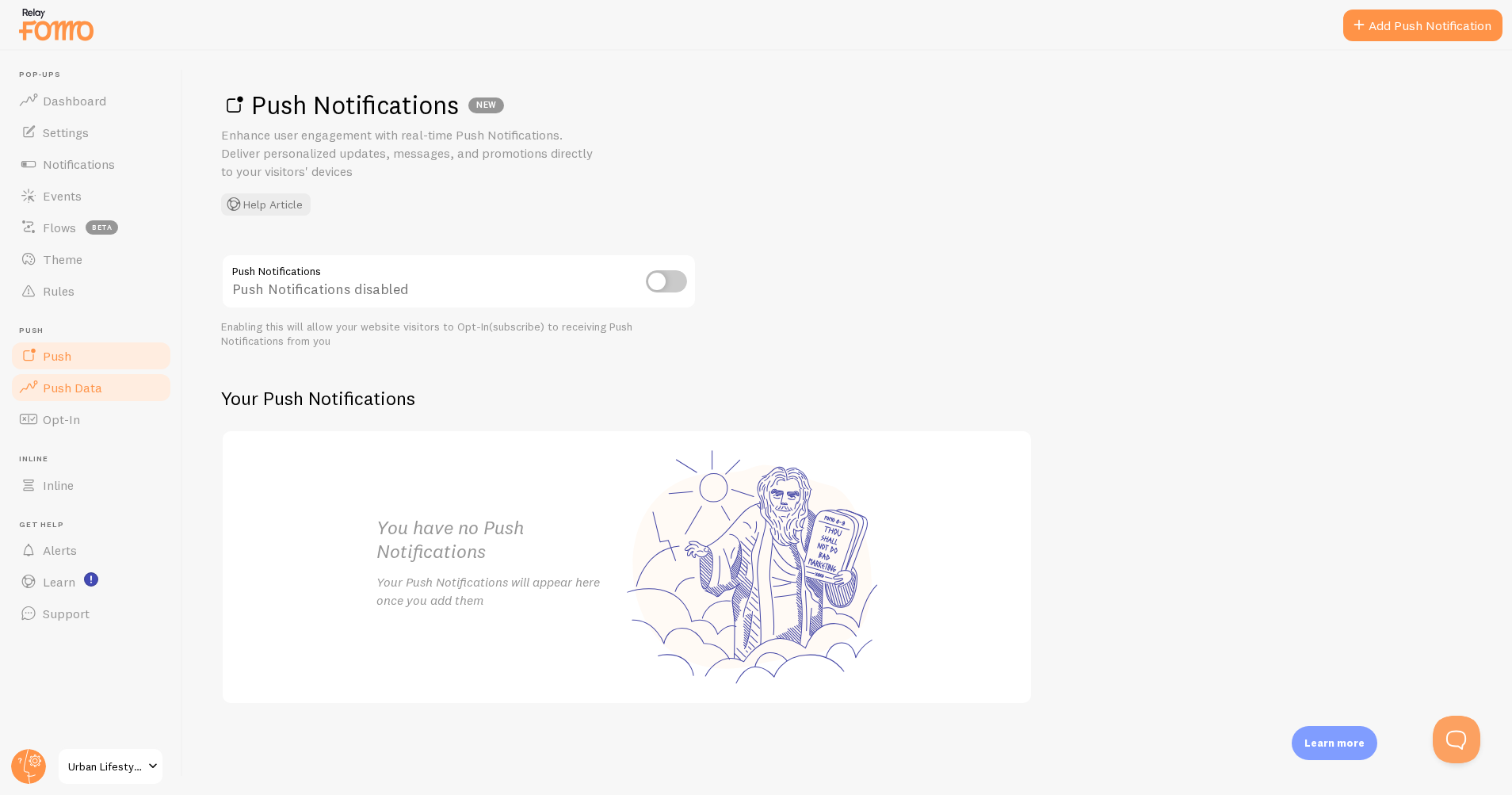
click at [65, 388] on span "Push Data" at bounding box center [72, 387] width 59 height 15
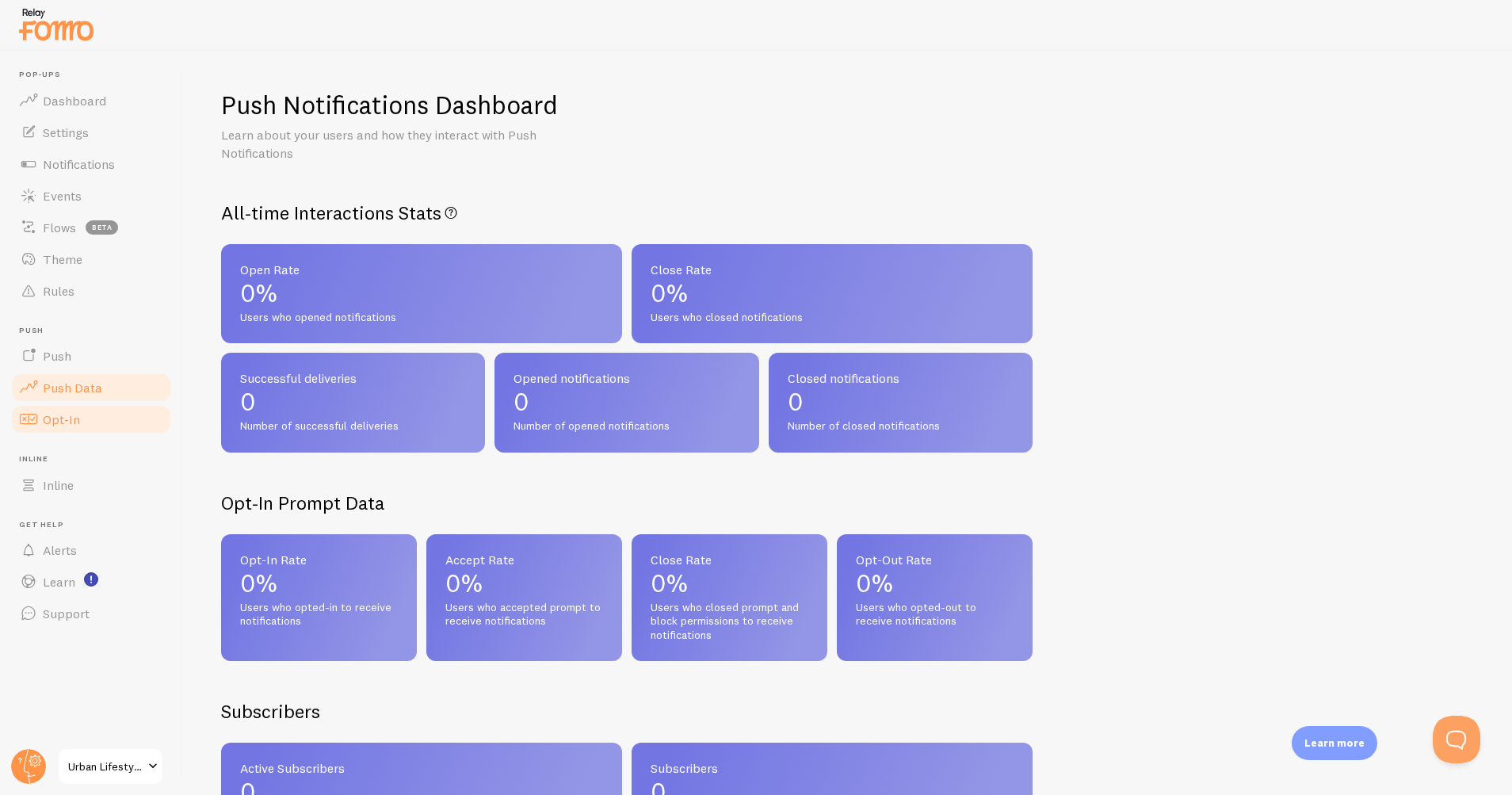
click at [65, 417] on span "Opt-In" at bounding box center [61, 419] width 37 height 15
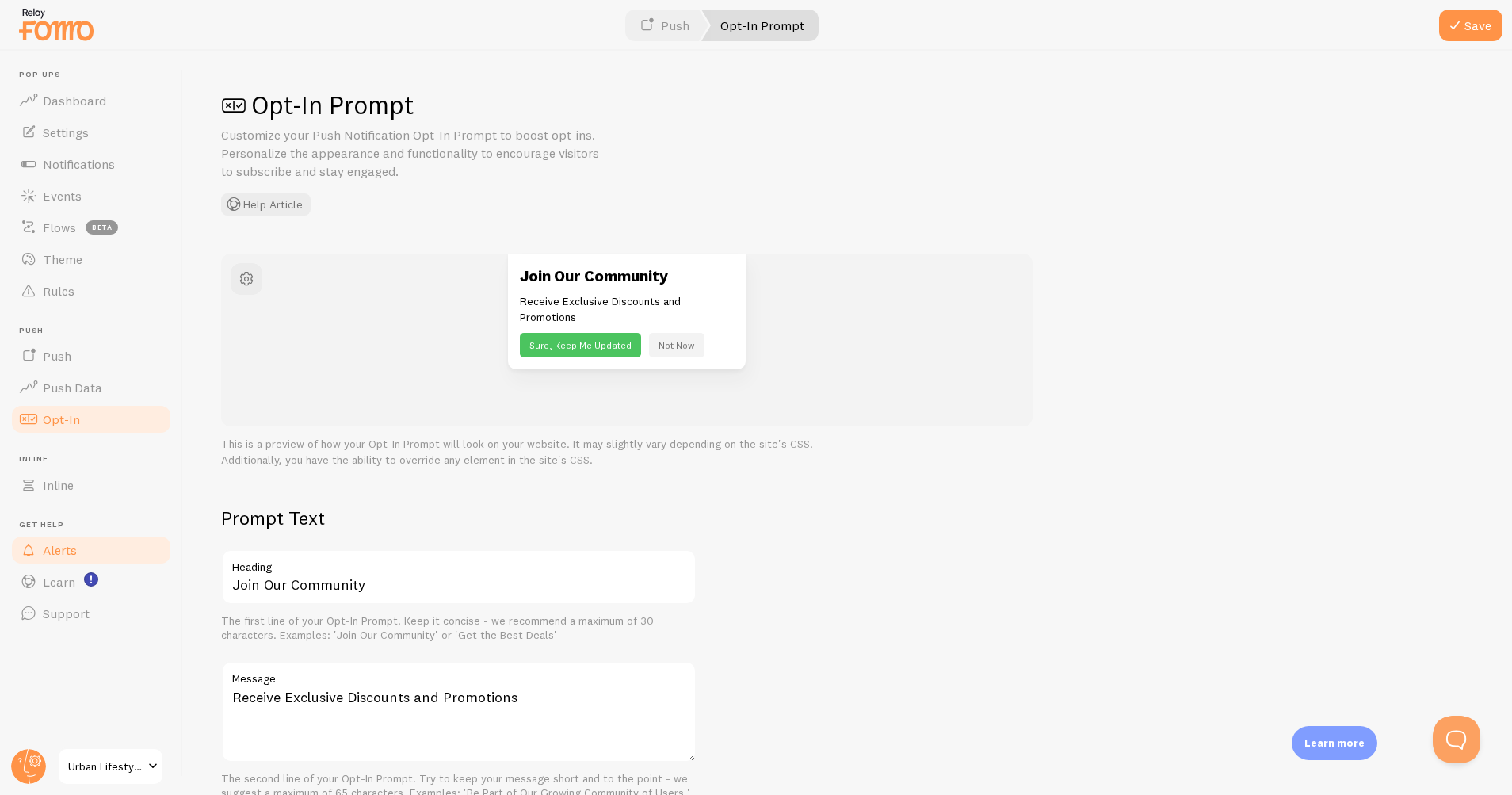
click at [73, 540] on link "Alerts" at bounding box center [91, 550] width 163 height 32
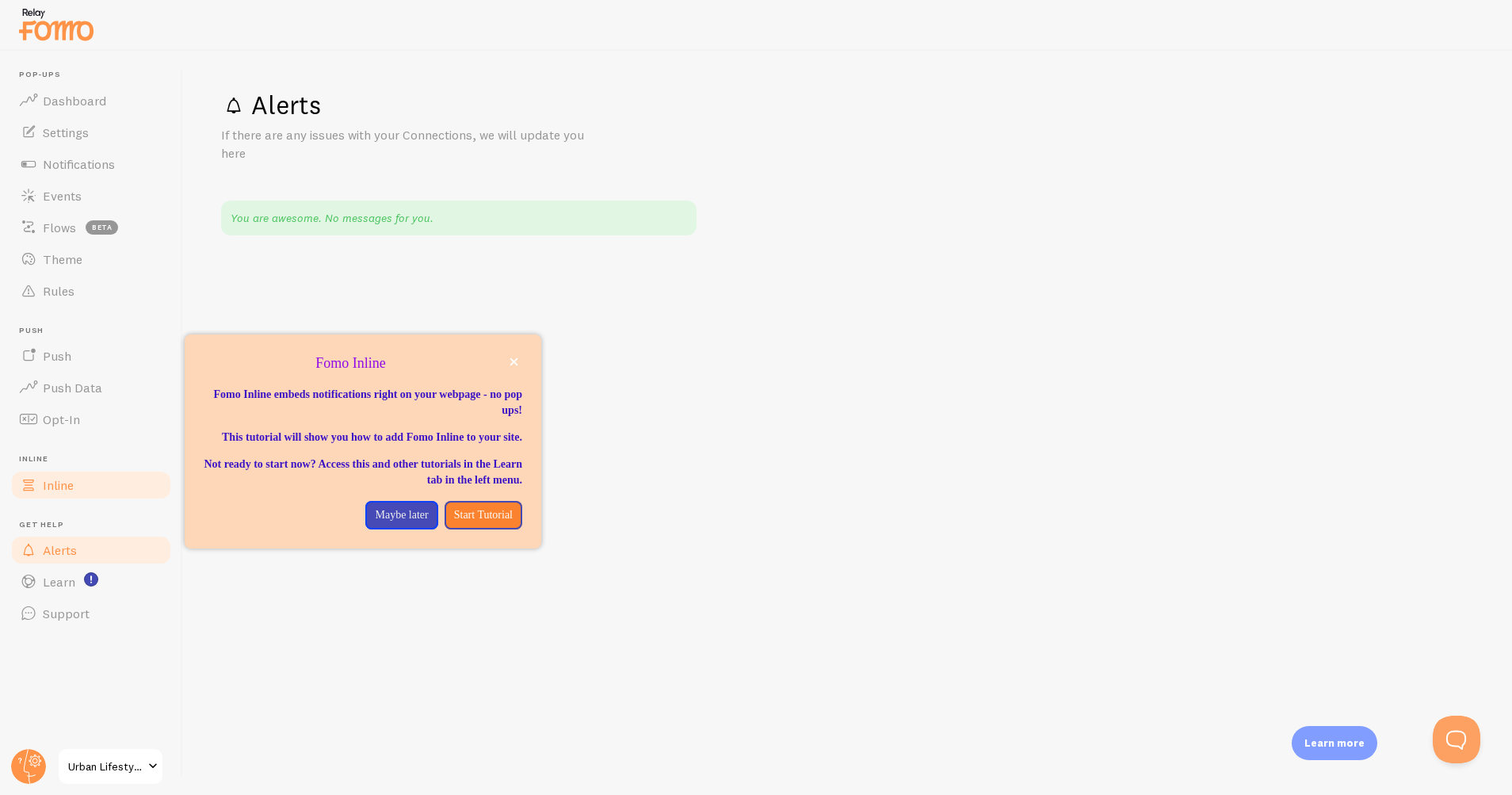
click at [70, 471] on link "Inline" at bounding box center [91, 484] width 163 height 32
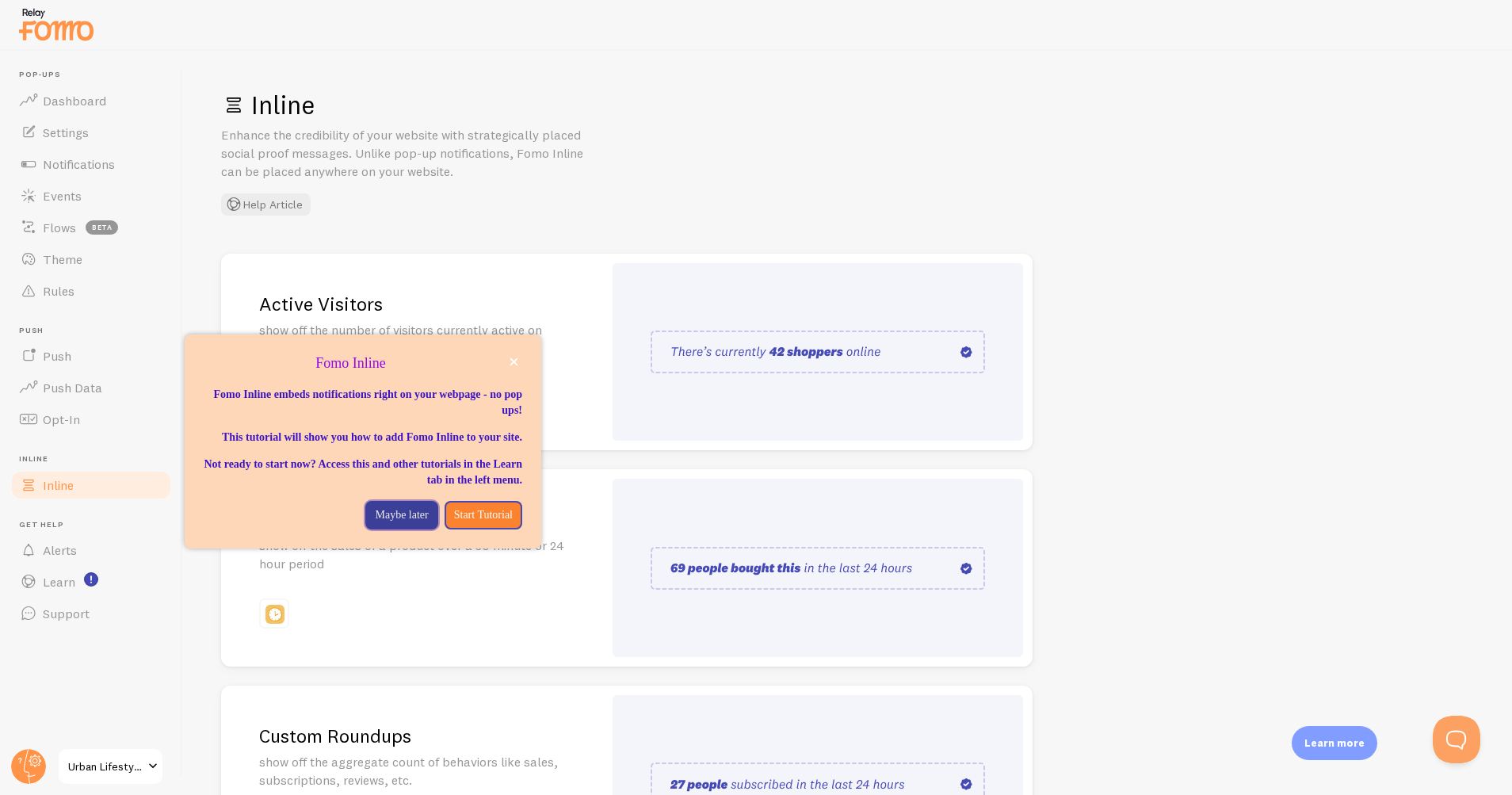
click at [387, 523] on p "Maybe later" at bounding box center [402, 515] width 53 height 15
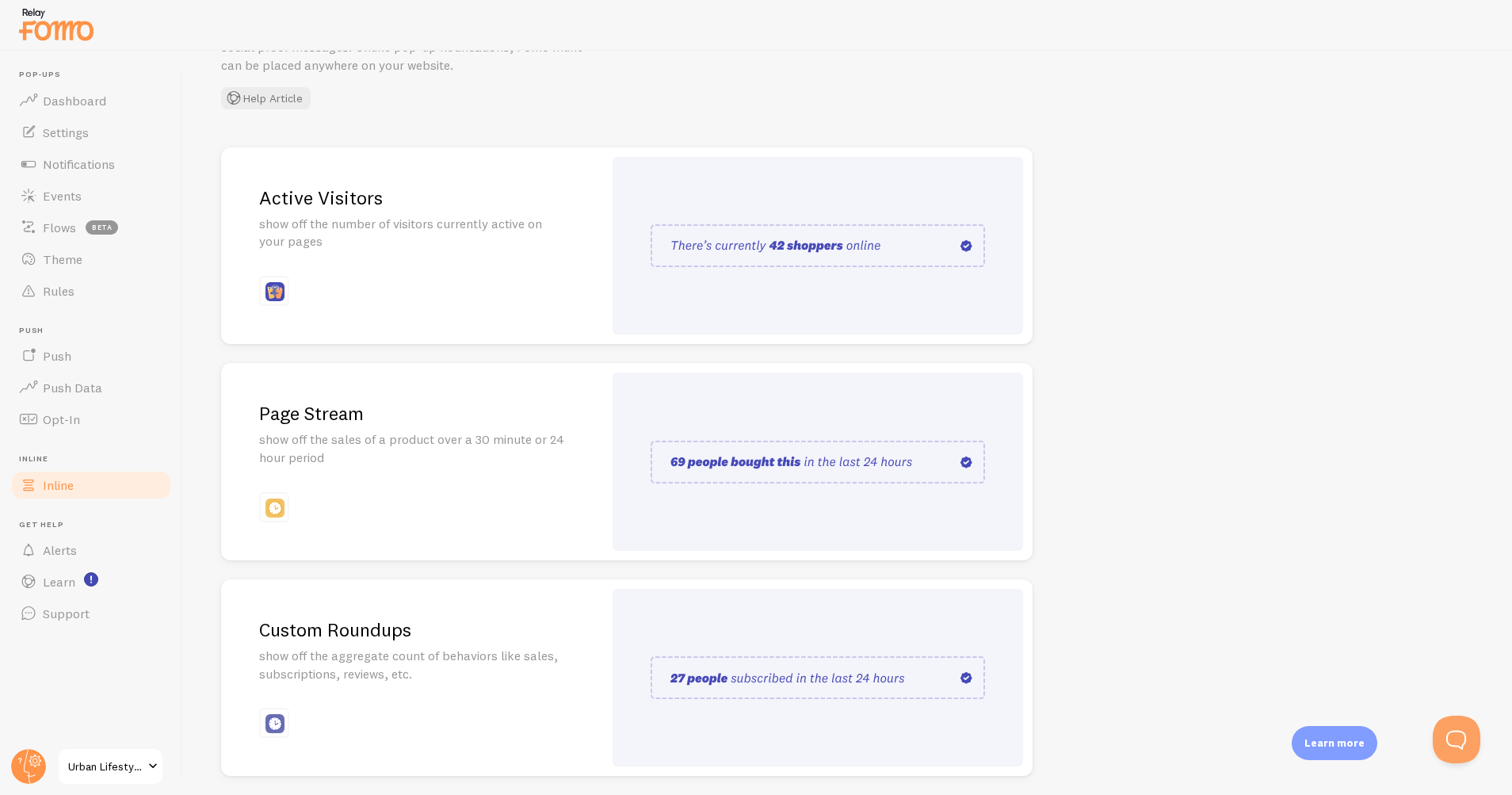
scroll to position [102, 0]
click at [381, 251] on p "show off the number of visitors currently active on your pages" at bounding box center [412, 237] width 306 height 36
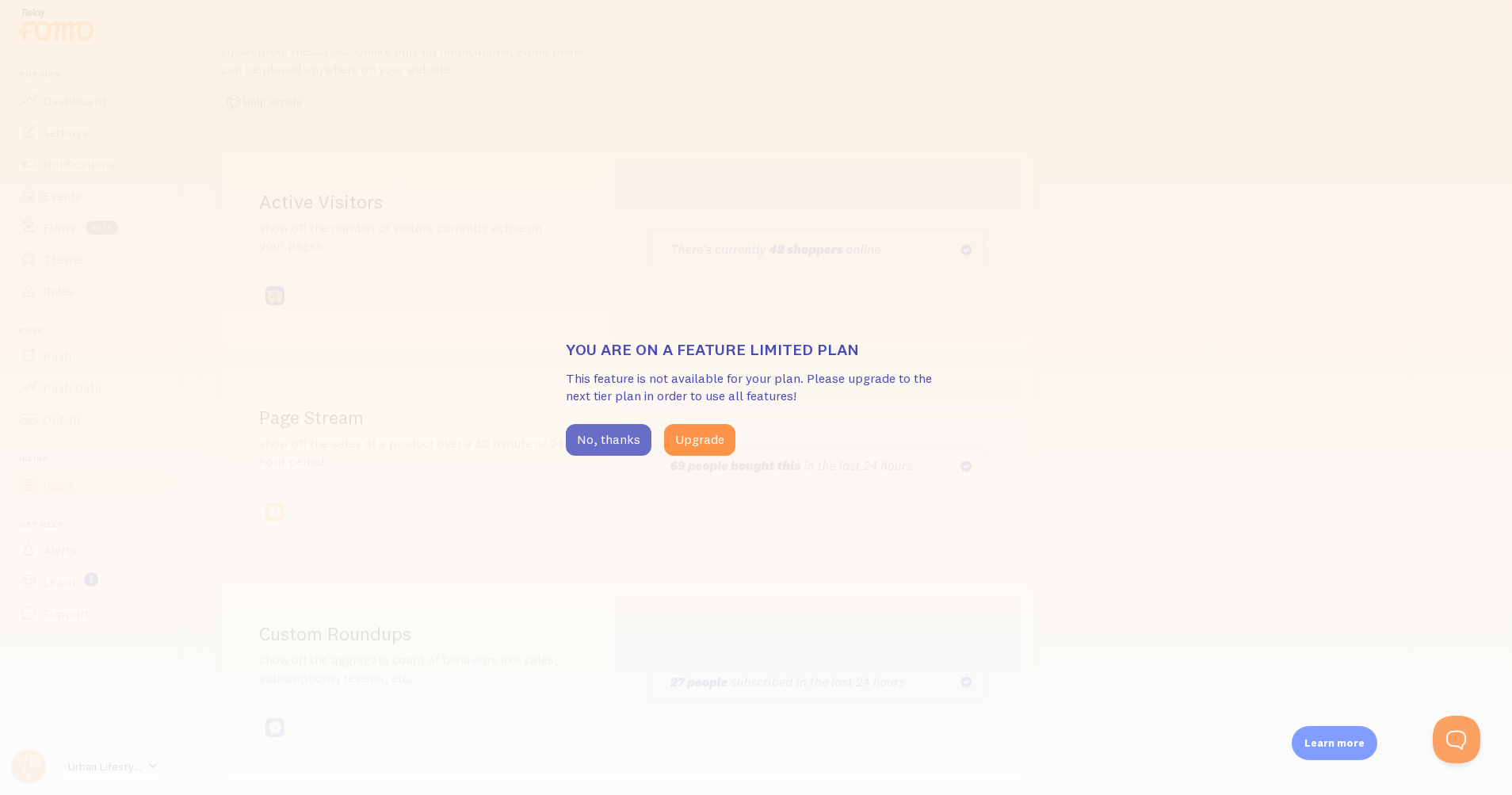
click at [600, 432] on button "No, thanks" at bounding box center [608, 440] width 85 height 32
